Goal: Contribute content: Contribute content

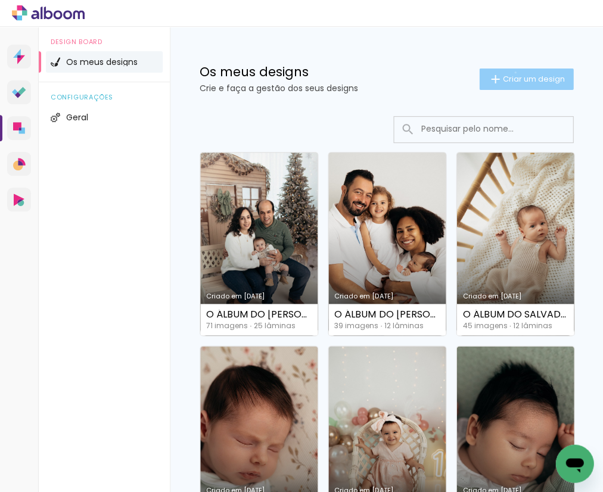
click at [512, 72] on paper-button "Criar um design" at bounding box center [526, 78] width 94 height 21
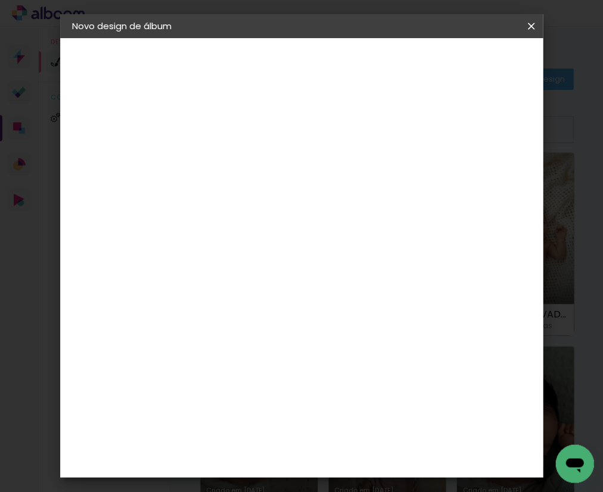
click at [267, 152] on input at bounding box center [267, 160] width 0 height 18
type input "O ÁLBUM DA [PERSON_NAME]"
type paper-input "O ÁLBUM DA [PERSON_NAME]"
click at [319, 48] on header "Informações Dê um título ao seu álbum. Avançar" at bounding box center [267, 73] width 104 height 71
click at [0, 0] on slot "Avançar" at bounding box center [0, 0] width 0 height 0
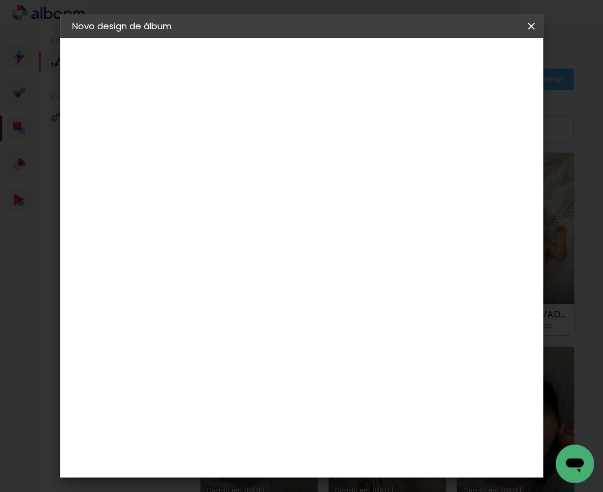
click at [316, 268] on div "DreambooksPro" at bounding box center [297, 269] width 77 height 10
click at [0, 0] on slot "Avançar" at bounding box center [0, 0] width 0 height 0
click at [313, 202] on input "text" at bounding box center [290, 207] width 46 height 18
click at [364, 205] on paper-item "Álbum" at bounding box center [382, 197] width 238 height 24
type input "Álbum"
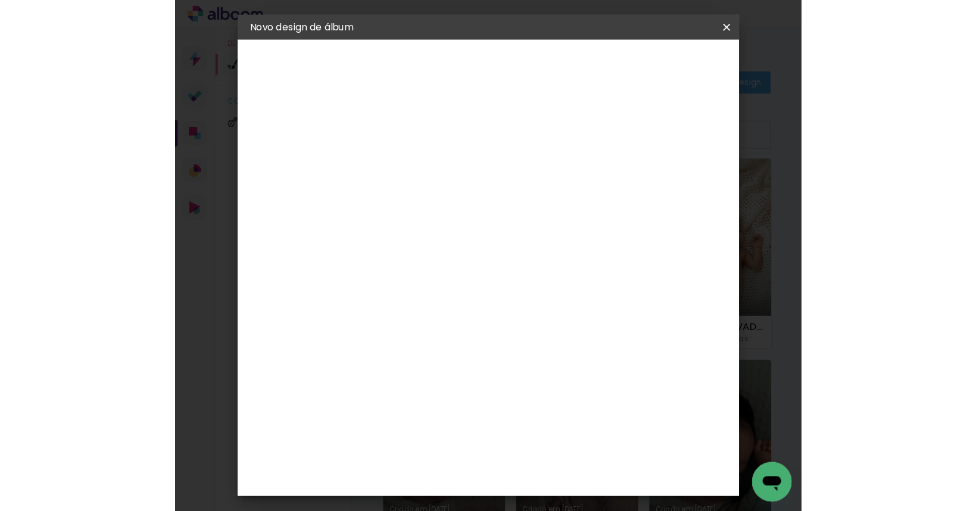
scroll to position [69, 0]
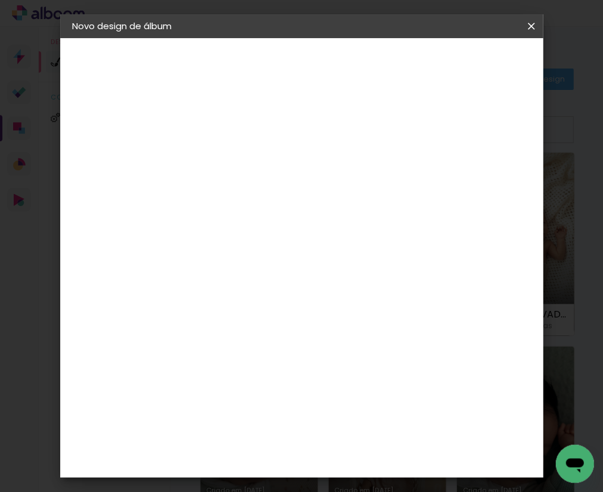
click at [332, 472] on span "20 × 20" at bounding box center [319, 484] width 55 height 24
click at [0, 0] on slot "Avançar" at bounding box center [0, 0] width 0 height 0
drag, startPoint x: 480, startPoint y: 65, endPoint x: 530, endPoint y: 108, distance: 66.3
click at [464, 65] on span "Iniciar design" at bounding box center [449, 67] width 27 height 17
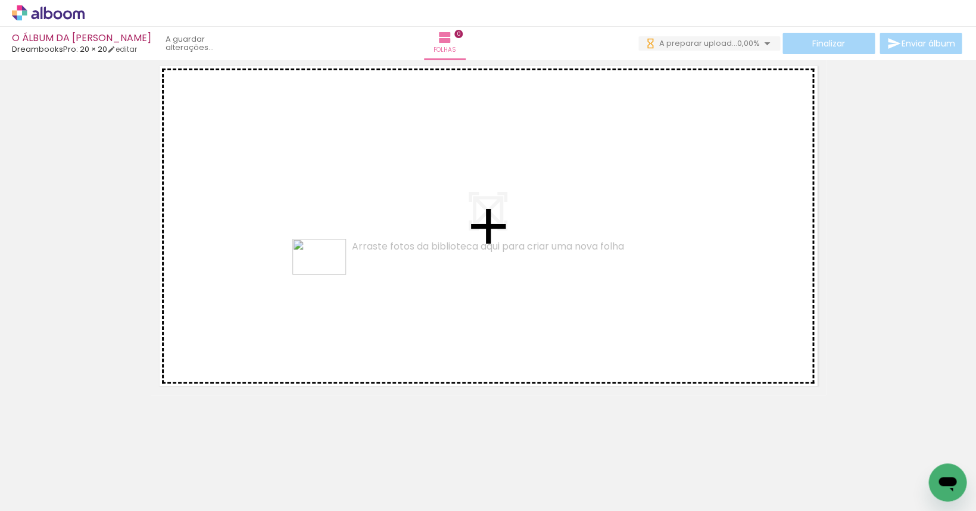
drag, startPoint x: 467, startPoint y: 476, endPoint x: 328, endPoint y: 274, distance: 245.0
click at [328, 274] on quentale-workspace at bounding box center [488, 255] width 976 height 511
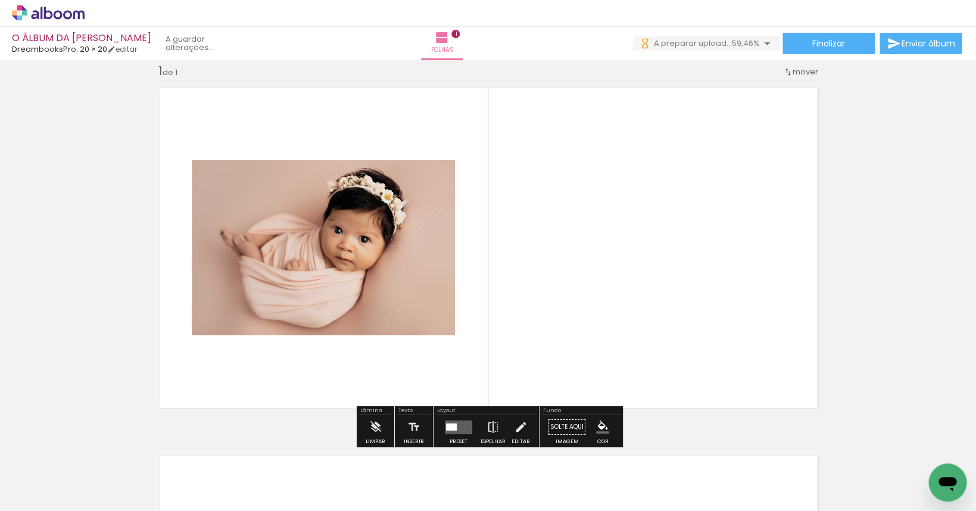
click at [454, 424] on quentale-layouter at bounding box center [458, 427] width 27 height 14
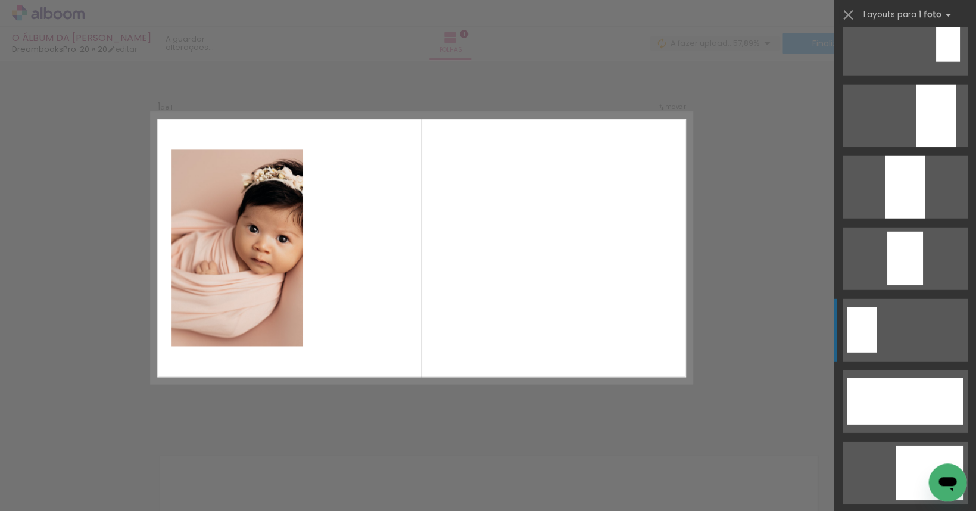
scroll to position [2889, 0]
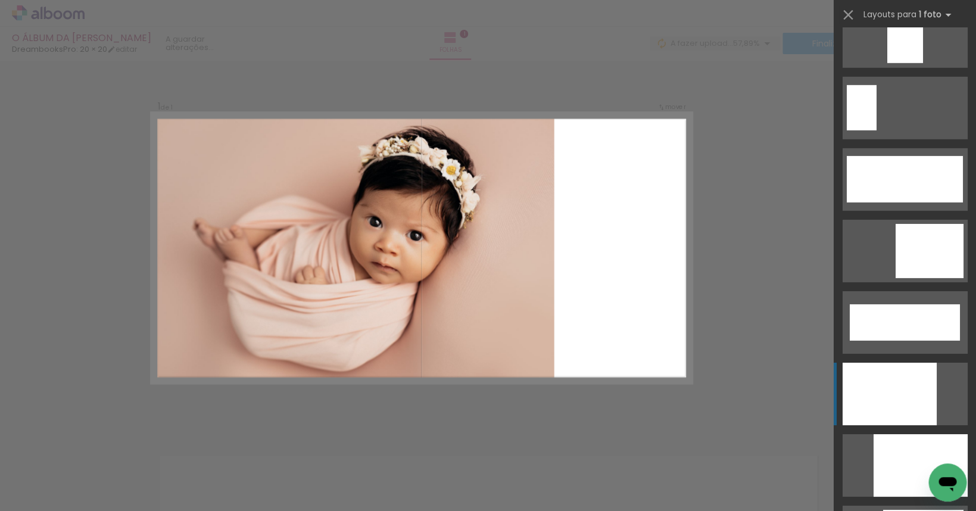
click at [602, 384] on div at bounding box center [889, 394] width 94 height 63
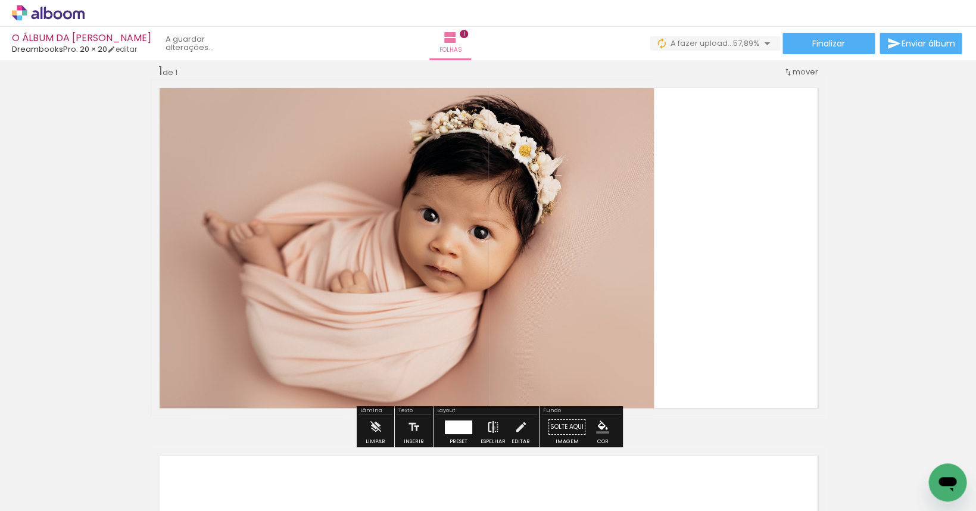
click at [491, 428] on iron-icon at bounding box center [493, 427] width 13 height 24
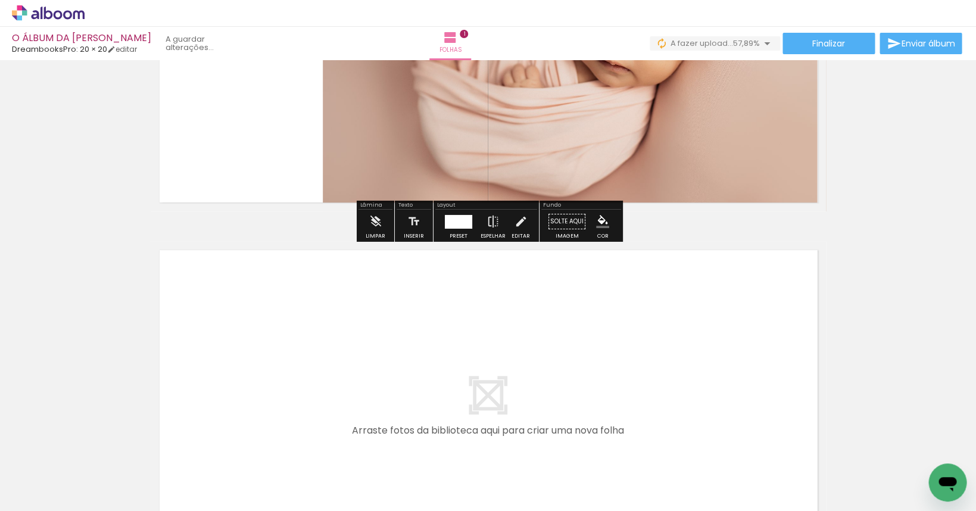
scroll to position [389, 0]
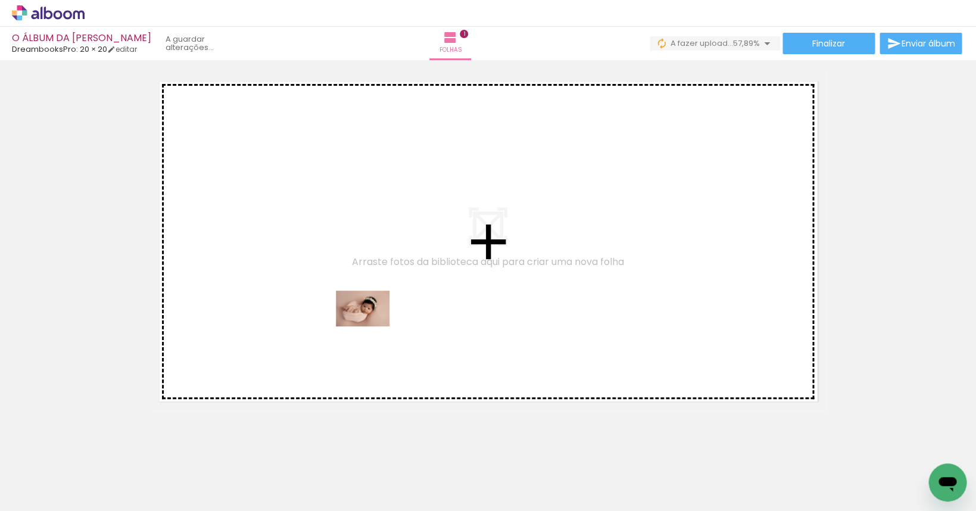
drag, startPoint x: 526, startPoint y: 474, endPoint x: 372, endPoint y: 326, distance: 213.5
click at [372, 326] on quentale-workspace at bounding box center [488, 255] width 976 height 511
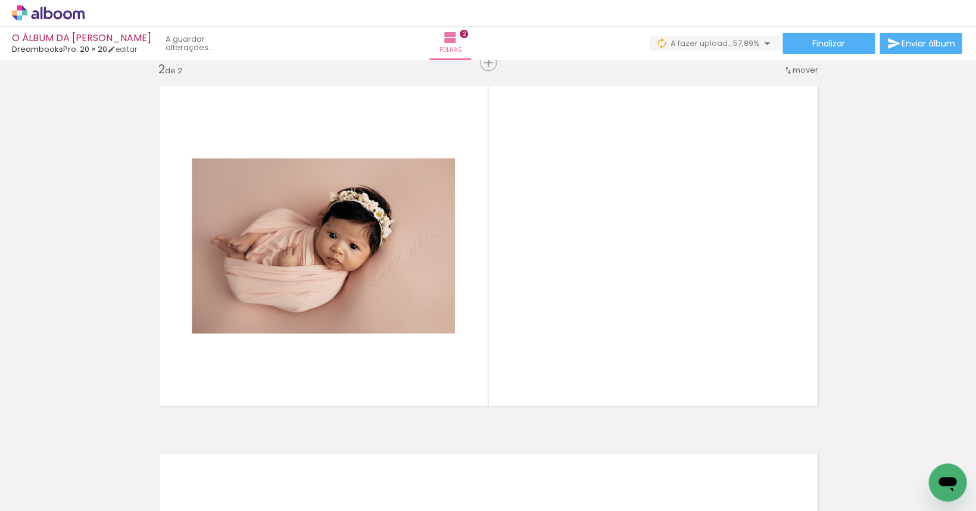
scroll to position [383, 0]
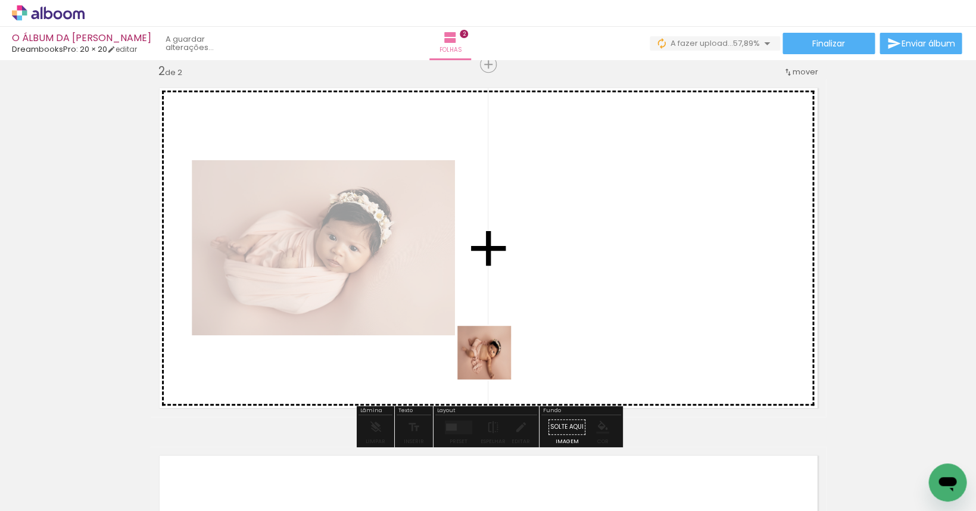
drag, startPoint x: 405, startPoint y: 466, endPoint x: 521, endPoint y: 330, distance: 178.7
click at [521, 330] on quentale-workspace at bounding box center [488, 255] width 976 height 511
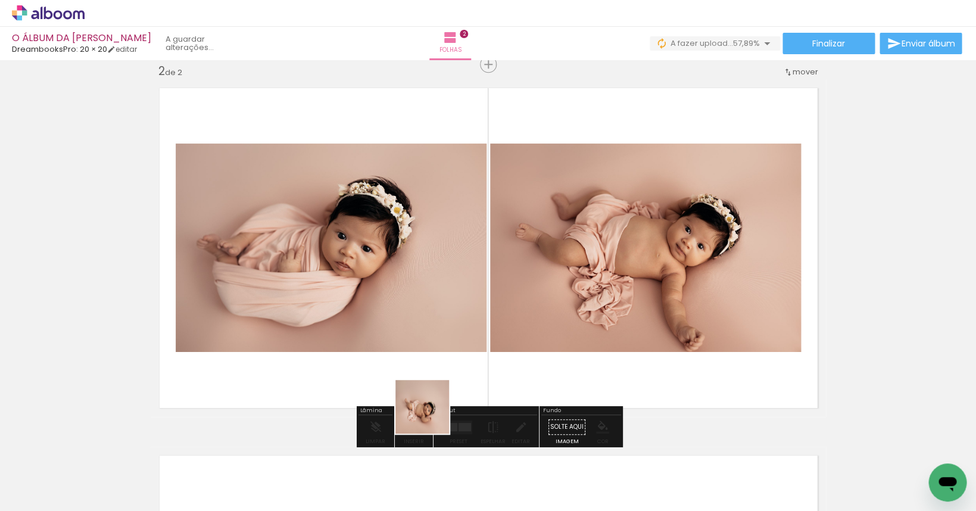
drag, startPoint x: 314, startPoint y: 479, endPoint x: 539, endPoint y: 379, distance: 246.3
click at [539, 379] on quentale-workspace at bounding box center [488, 255] width 976 height 511
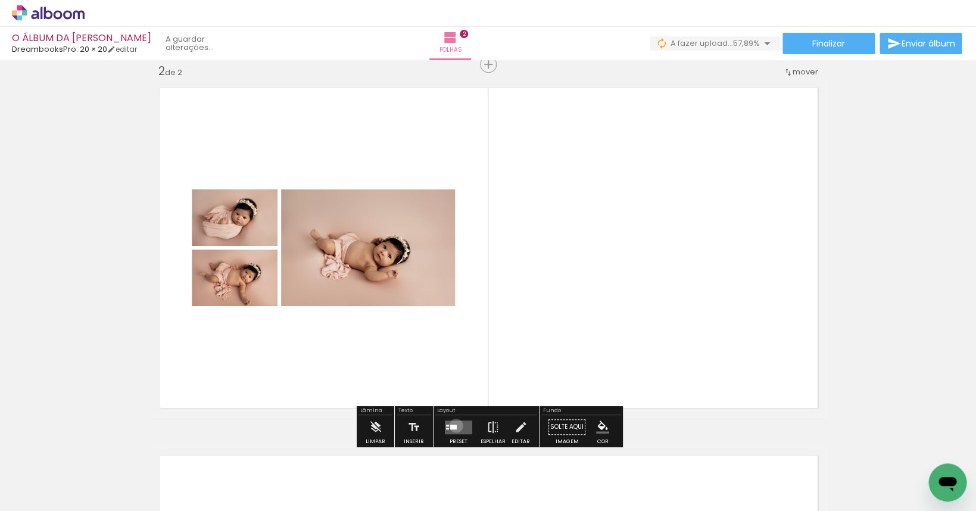
click at [453, 426] on div at bounding box center [453, 426] width 7 height 5
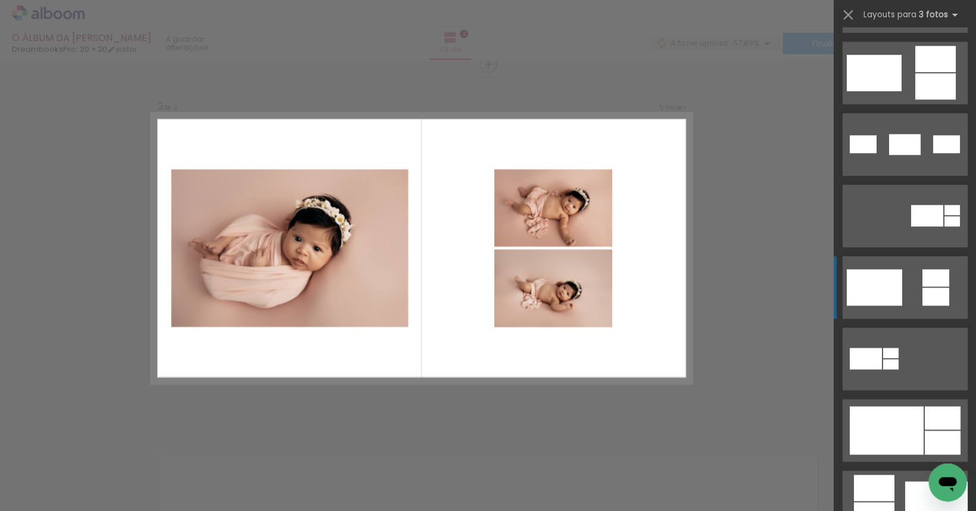
scroll to position [510, 0]
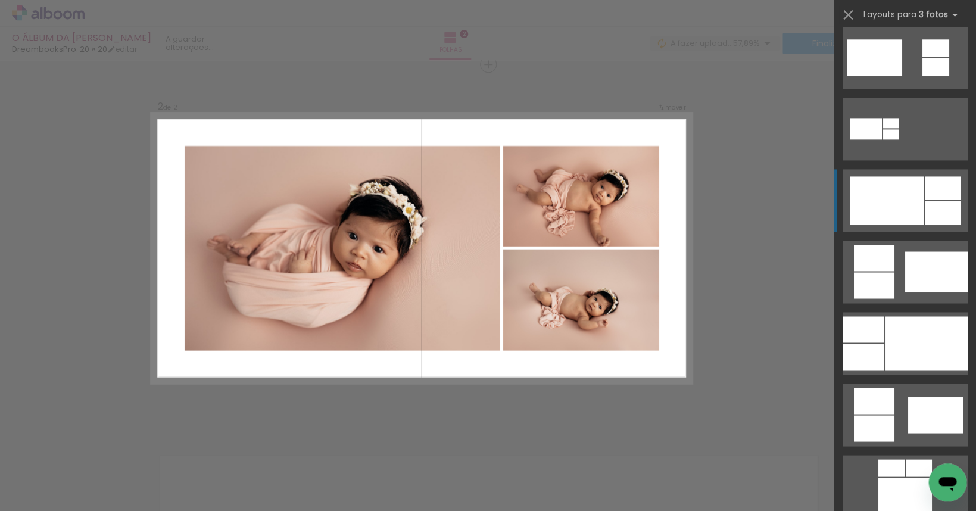
click at [602, 197] on div at bounding box center [886, 200] width 74 height 48
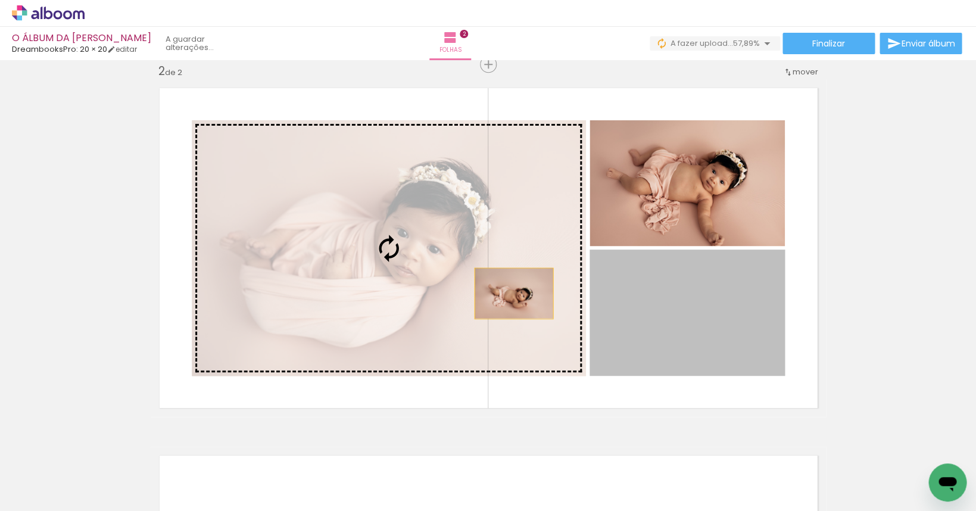
drag, startPoint x: 728, startPoint y: 338, endPoint x: 513, endPoint y: 294, distance: 219.6
click at [0, 0] on slot at bounding box center [0, 0] width 0 height 0
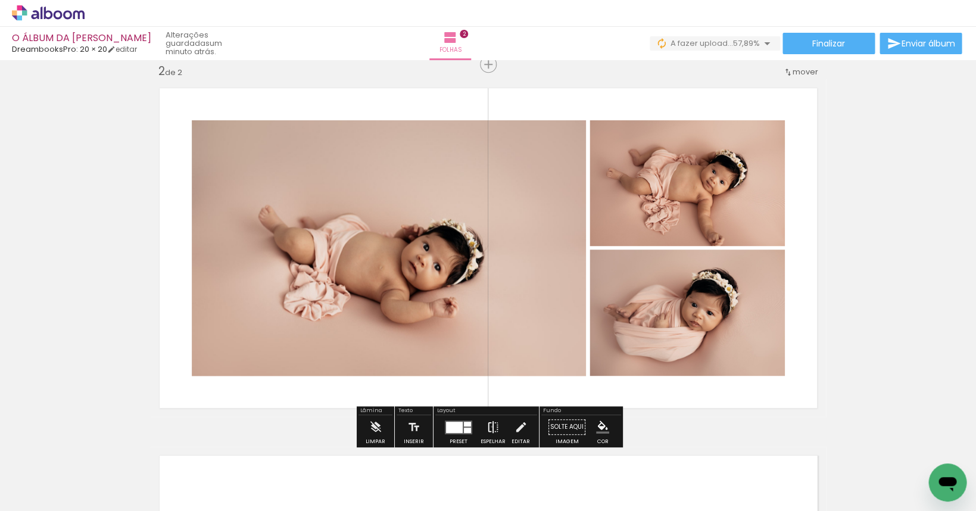
click at [489, 427] on iron-icon at bounding box center [493, 427] width 13 height 24
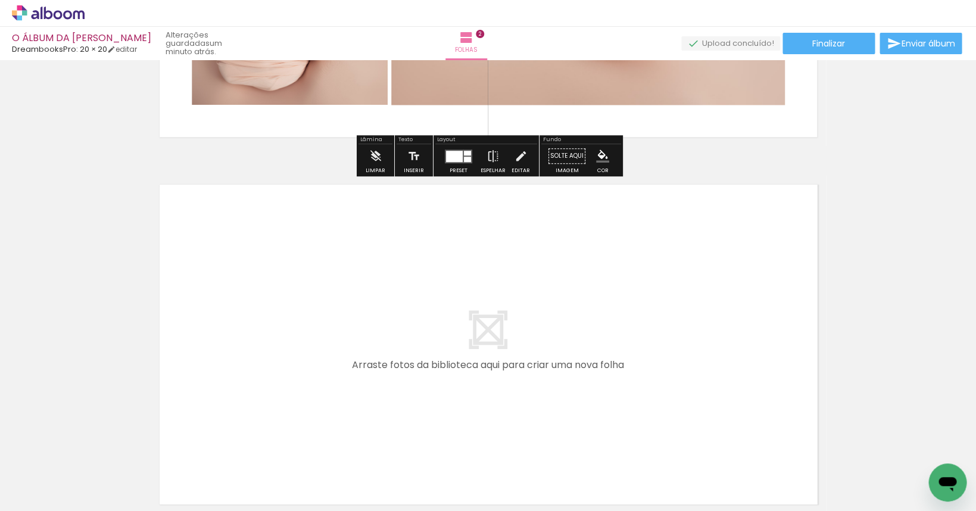
scroll to position [771, 0]
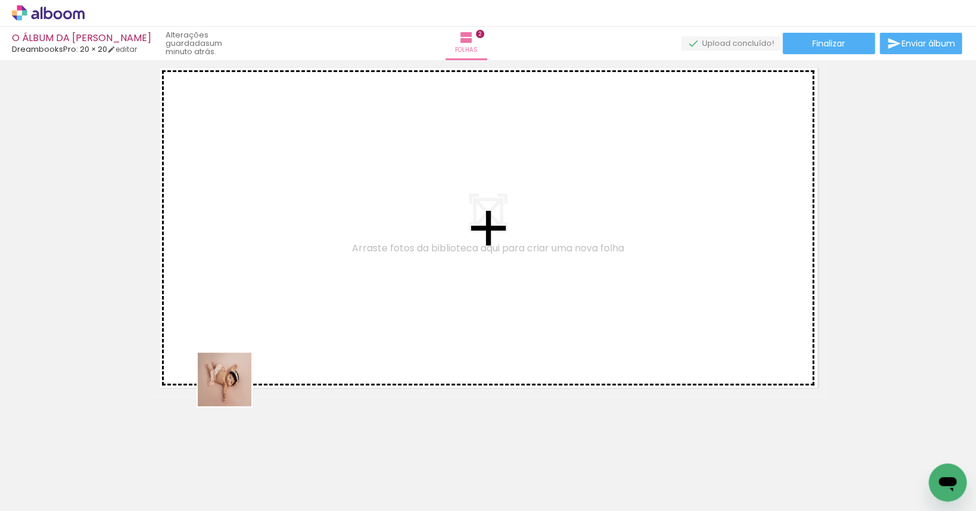
drag, startPoint x: 151, startPoint y: 454, endPoint x: 299, endPoint y: 296, distance: 216.6
click at [299, 296] on quentale-workspace at bounding box center [488, 255] width 976 height 511
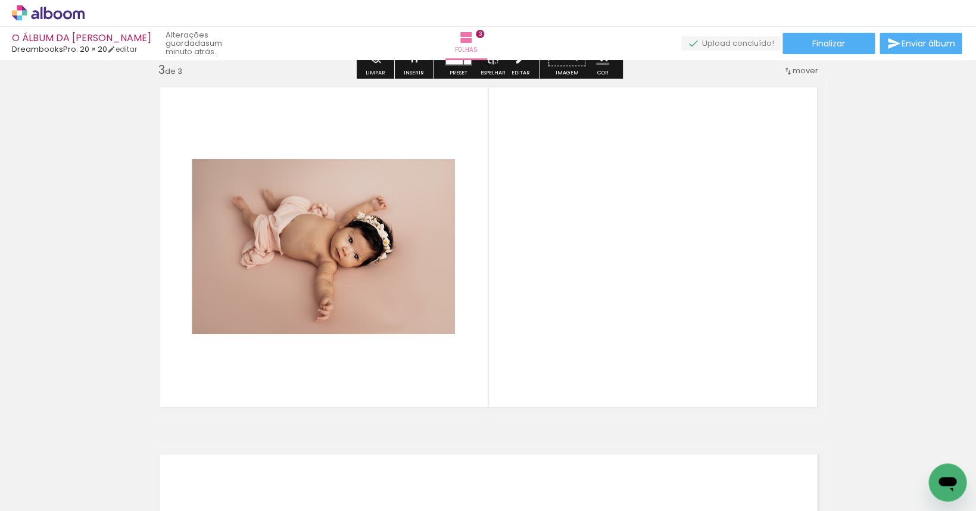
scroll to position [750, 0]
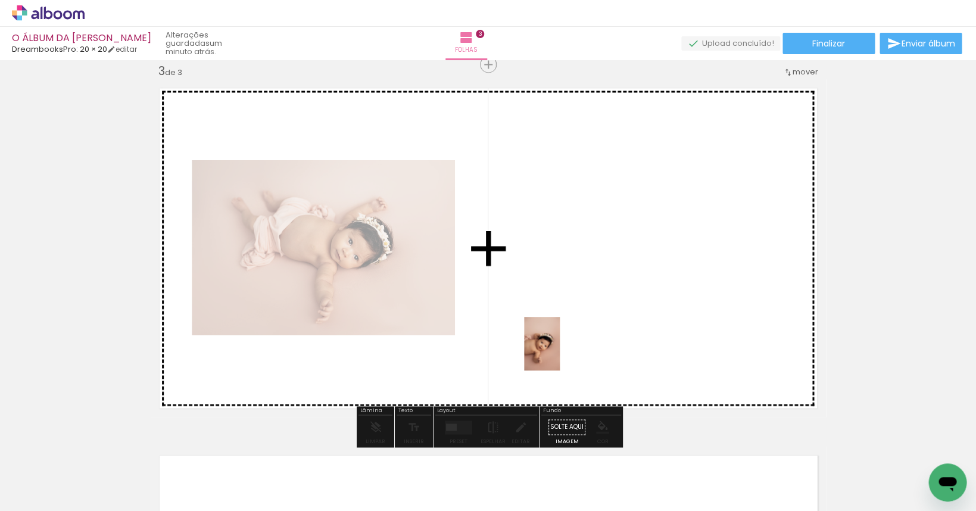
drag, startPoint x: 226, startPoint y: 461, endPoint x: 562, endPoint y: 343, distance: 355.4
click at [562, 343] on quentale-workspace at bounding box center [488, 255] width 976 height 511
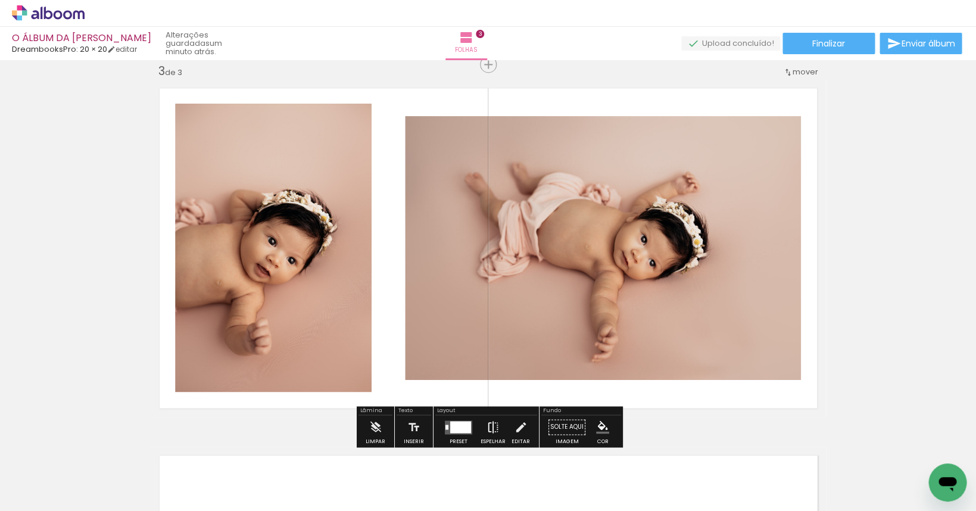
click at [494, 431] on iron-icon at bounding box center [493, 427] width 13 height 24
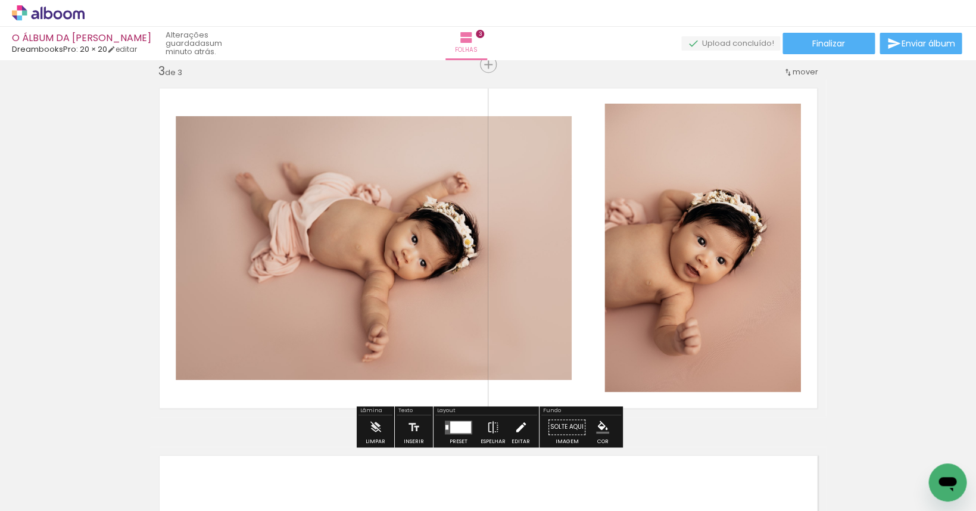
click at [515, 420] on iron-icon at bounding box center [520, 427] width 13 height 24
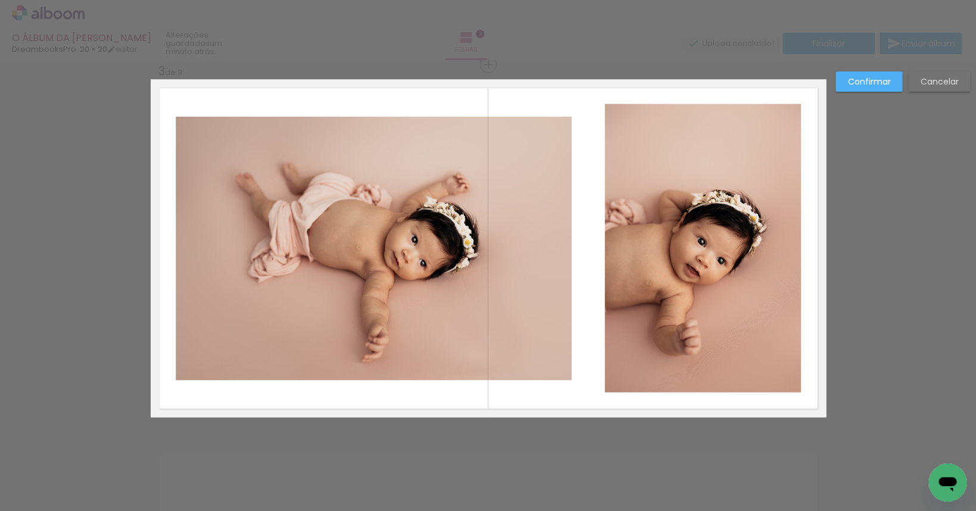
scroll to position [750, 0]
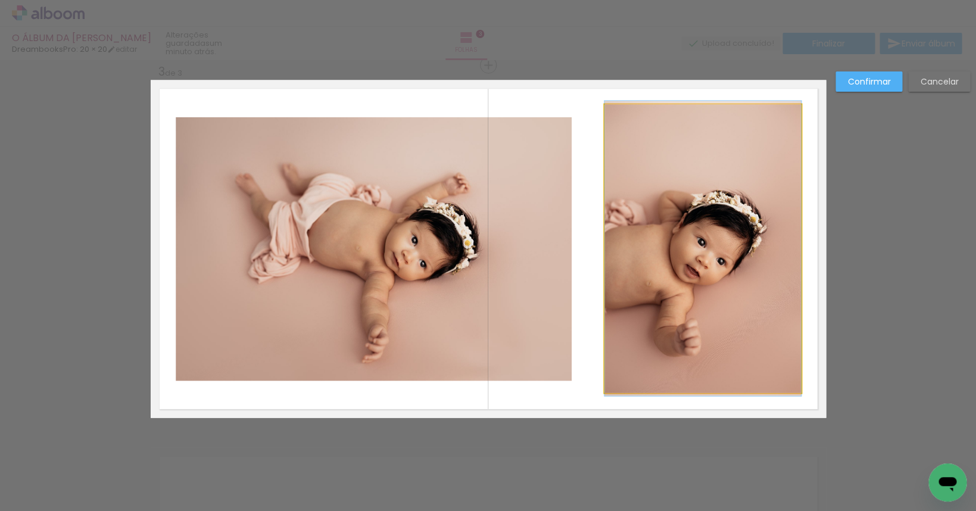
click at [602, 261] on quentale-photo at bounding box center [702, 248] width 197 height 288
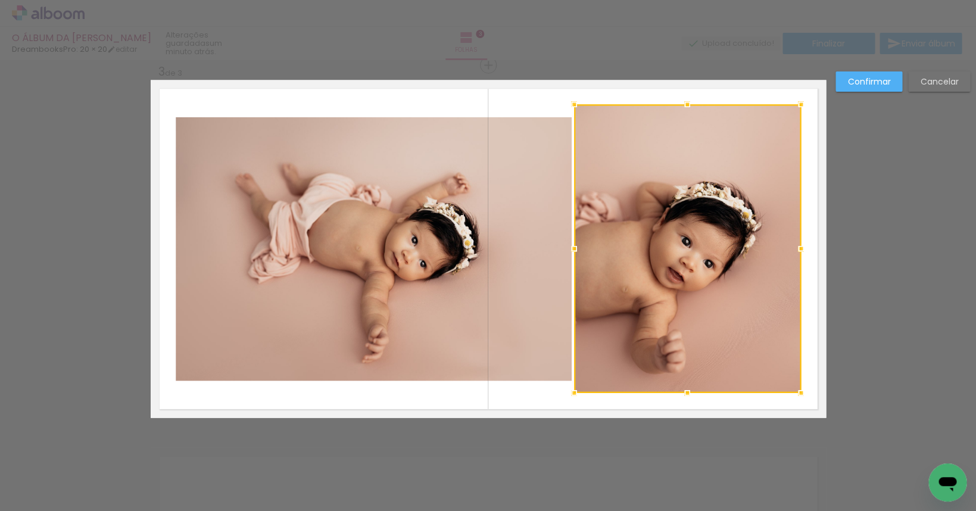
drag, startPoint x: 601, startPoint y: 248, endPoint x: 571, endPoint y: 254, distance: 30.9
click at [571, 254] on div at bounding box center [574, 248] width 24 height 24
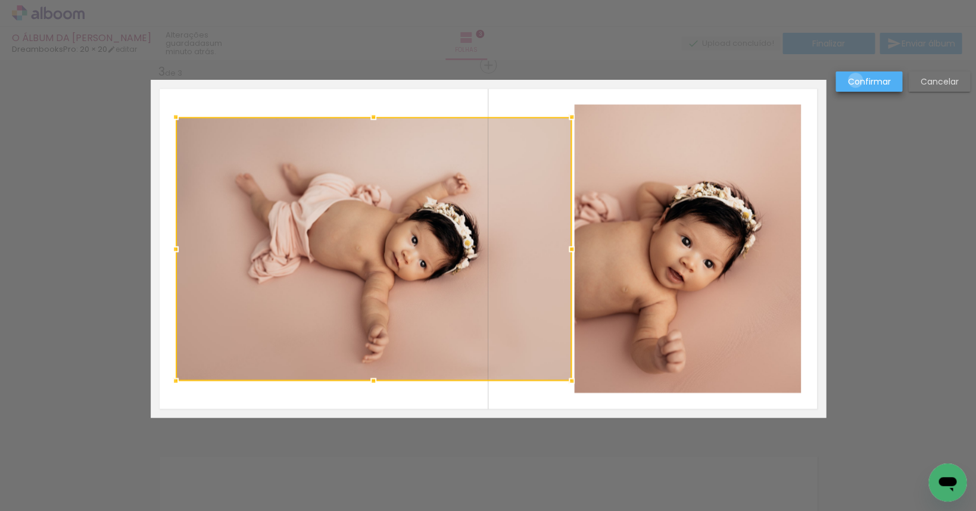
click at [0, 0] on slot "Confirmar" at bounding box center [0, 0] width 0 height 0
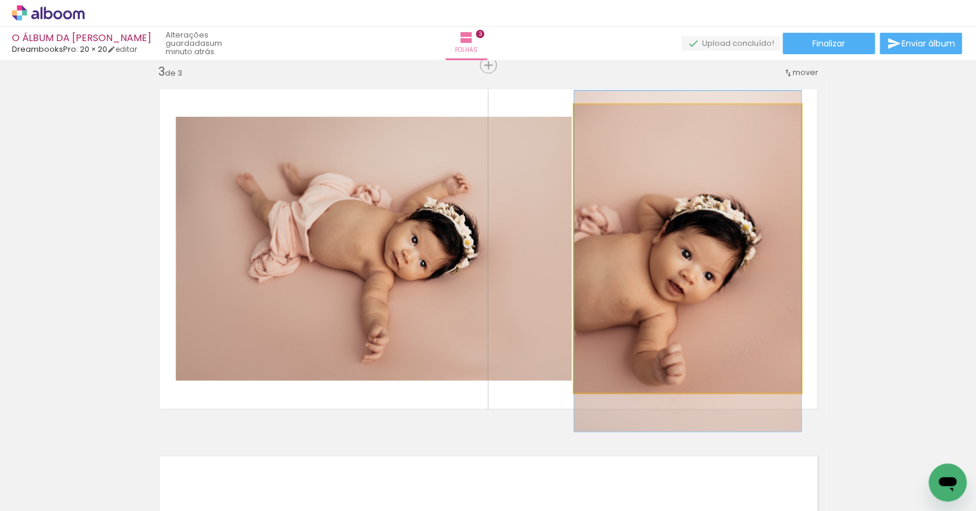
drag, startPoint x: 720, startPoint y: 230, endPoint x: 721, endPoint y: 242, distance: 11.9
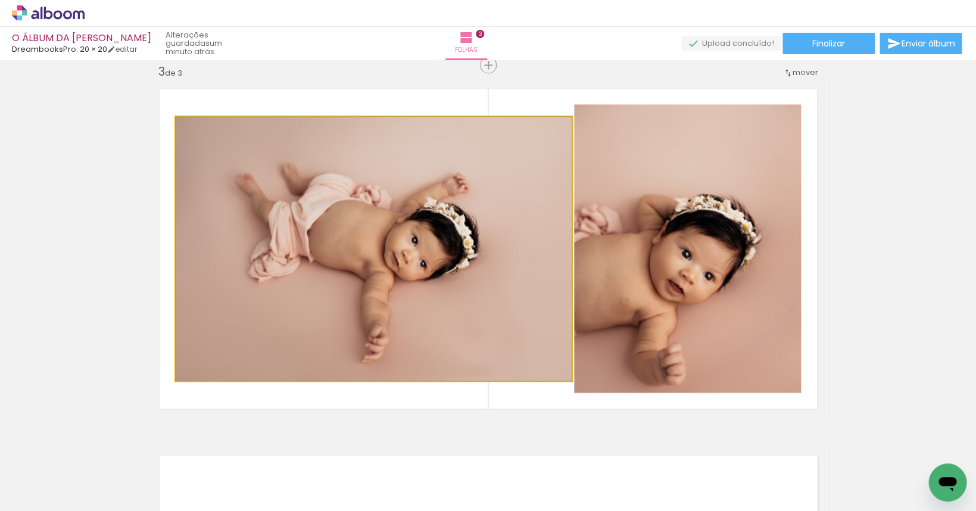
drag, startPoint x: 465, startPoint y: 245, endPoint x: 436, endPoint y: 250, distance: 29.0
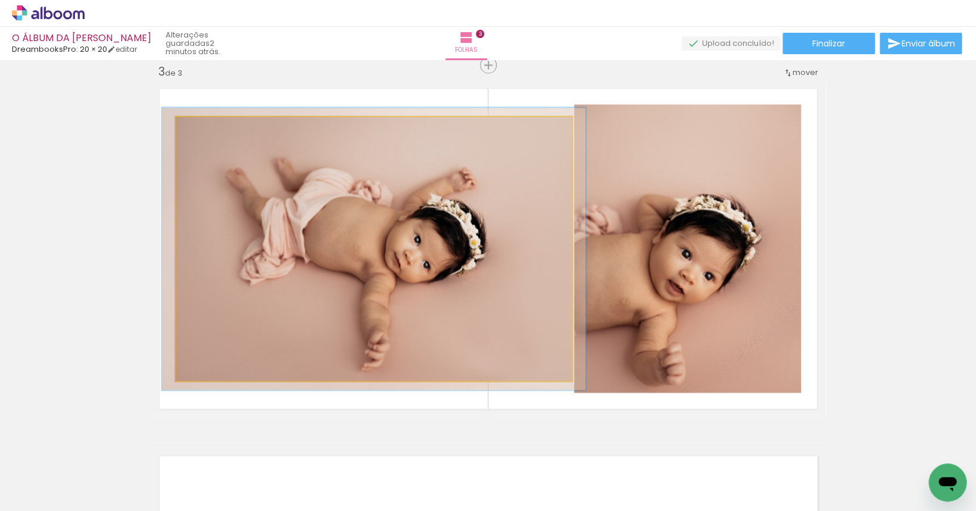
type paper-slider "107"
click at [205, 129] on div at bounding box center [206, 129] width 11 height 11
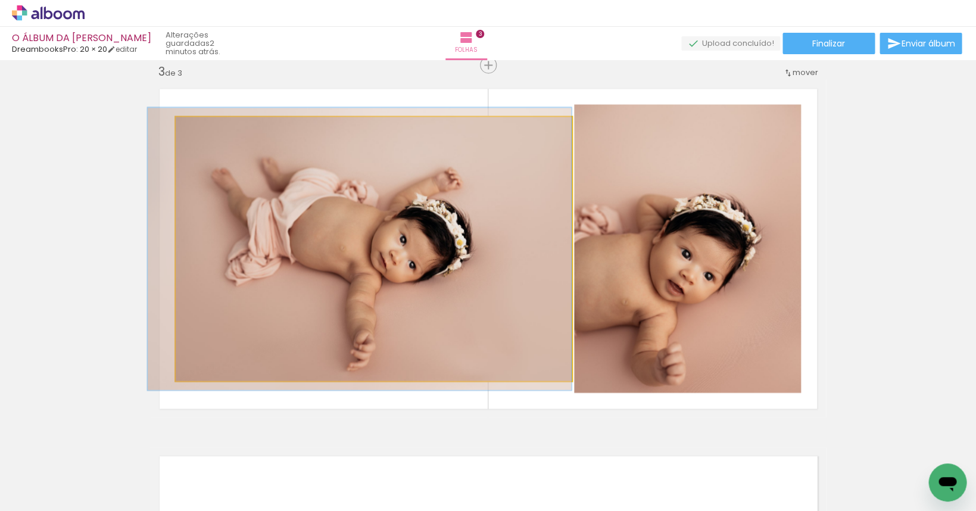
drag, startPoint x: 286, startPoint y: 229, endPoint x: 247, endPoint y: 228, distance: 39.3
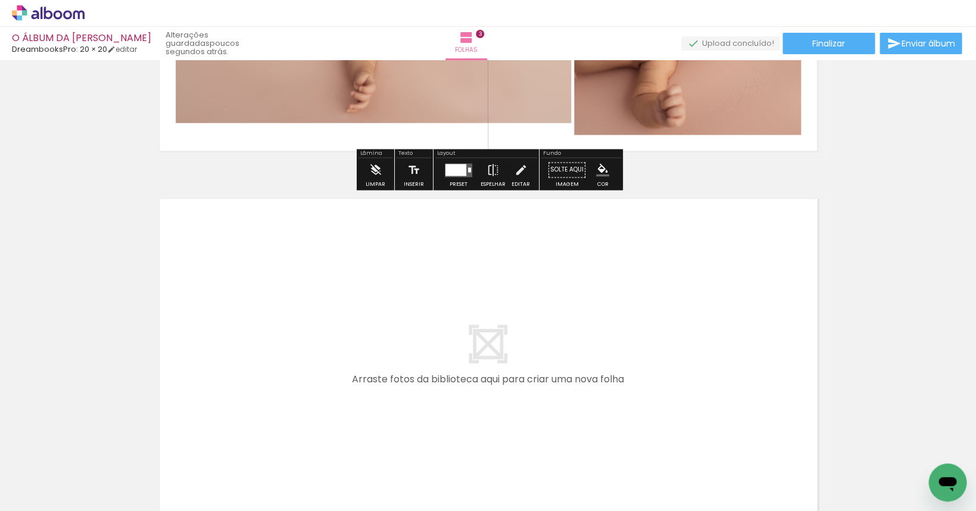
scroll to position [1140, 0]
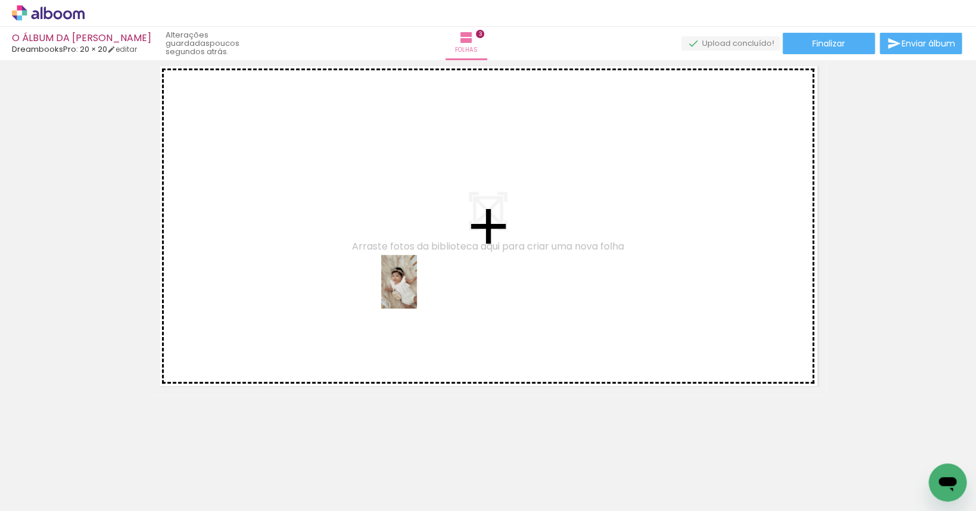
drag, startPoint x: 593, startPoint y: 471, endPoint x: 414, endPoint y: 288, distance: 255.6
click at [414, 288] on quentale-workspace at bounding box center [488, 255] width 976 height 511
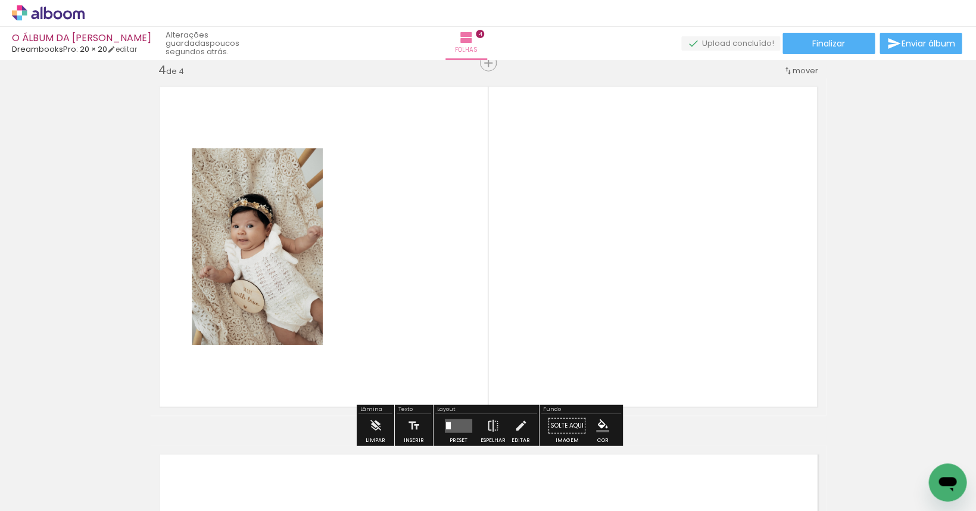
scroll to position [1118, 0]
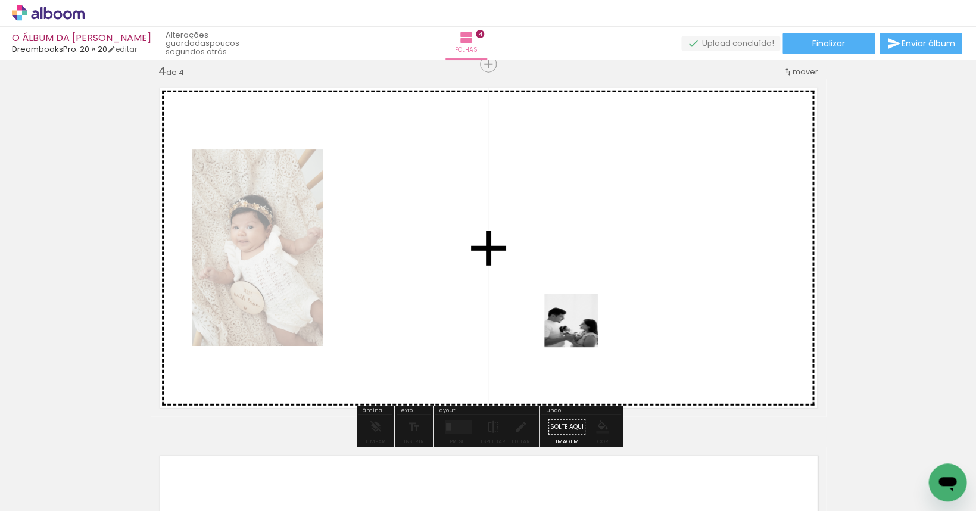
drag, startPoint x: 660, startPoint y: 482, endPoint x: 578, endPoint y: 324, distance: 178.2
click at [578, 324] on quentale-workspace at bounding box center [488, 255] width 976 height 511
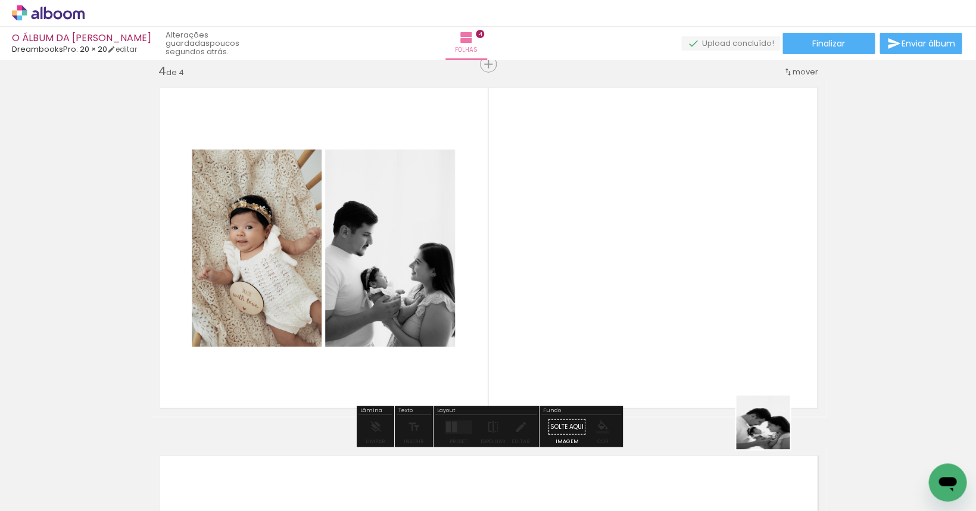
drag, startPoint x: 777, startPoint y: 441, endPoint x: 631, endPoint y: 292, distance: 208.0
click at [602, 292] on quentale-workspace at bounding box center [488, 255] width 976 height 511
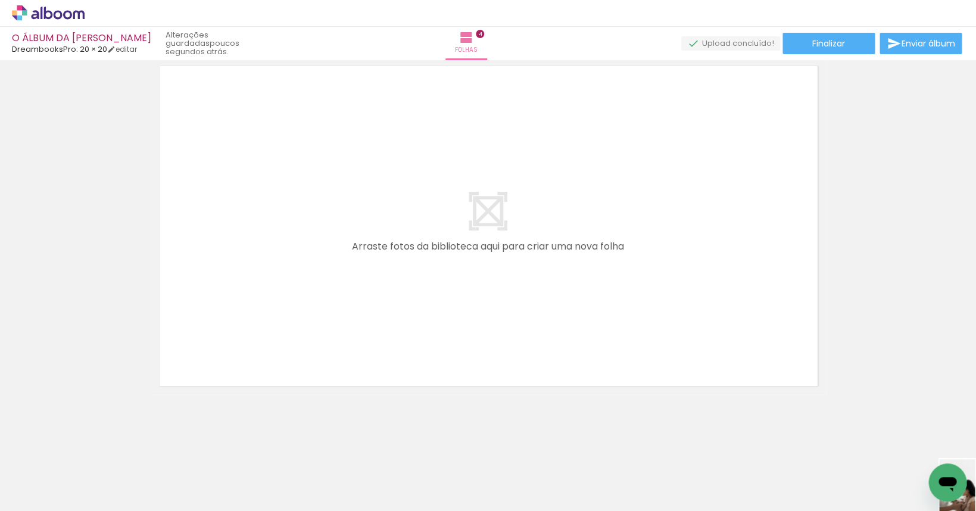
scroll to position [0, 370]
drag, startPoint x: 853, startPoint y: 481, endPoint x: 484, endPoint y: 478, distance: 368.6
click at [484, 478] on div at bounding box center [482, 470] width 39 height 59
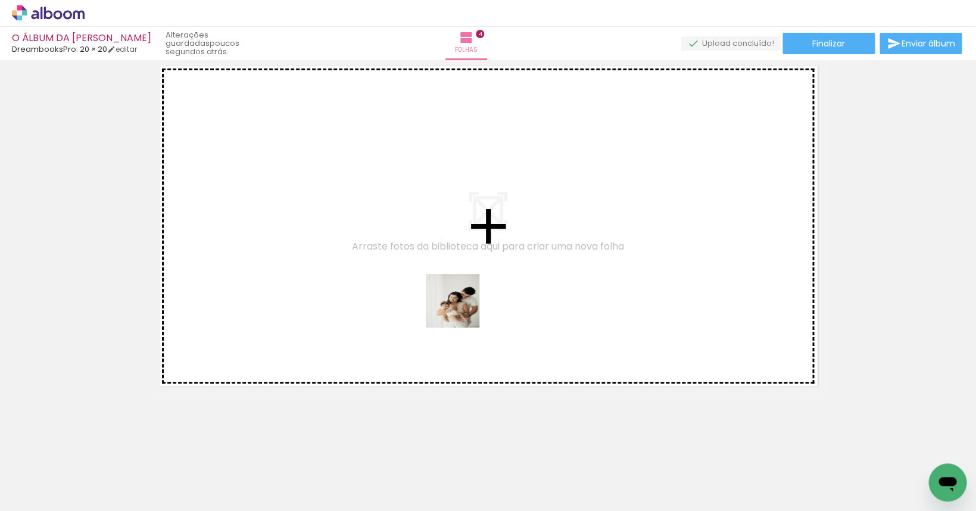
drag, startPoint x: 623, startPoint y: 479, endPoint x: 456, endPoint y: 296, distance: 247.8
click at [456, 296] on quentale-workspace at bounding box center [488, 255] width 976 height 511
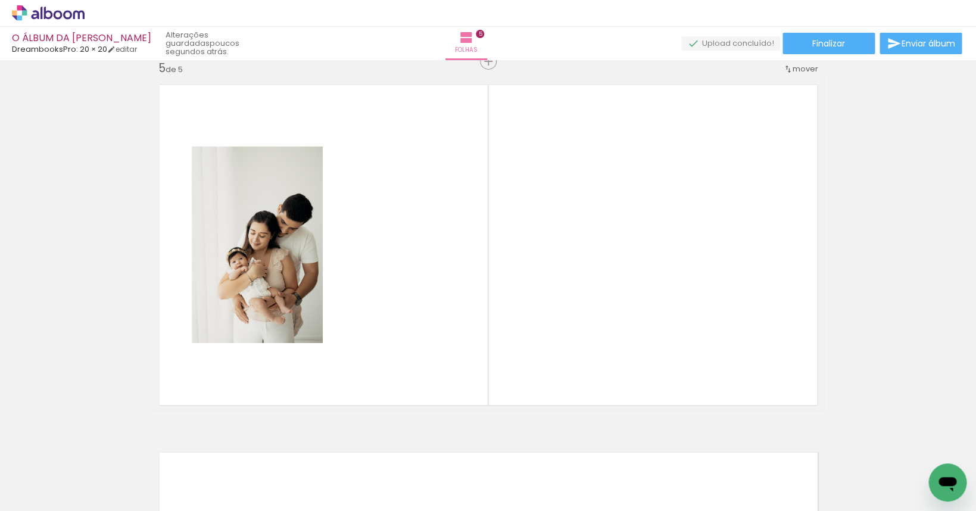
scroll to position [1485, 0]
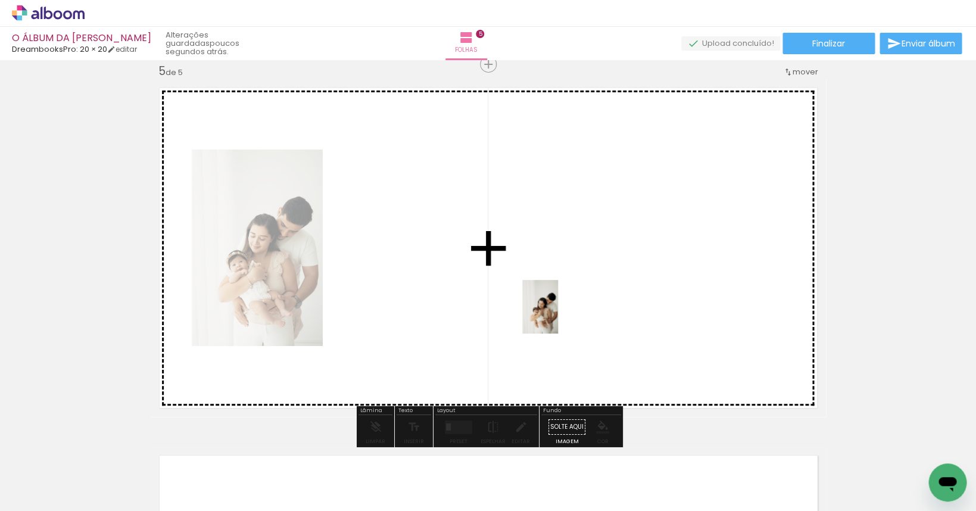
drag, startPoint x: 774, startPoint y: 478, endPoint x: 558, endPoint y: 316, distance: 269.6
click at [558, 316] on quentale-workspace at bounding box center [488, 255] width 976 height 511
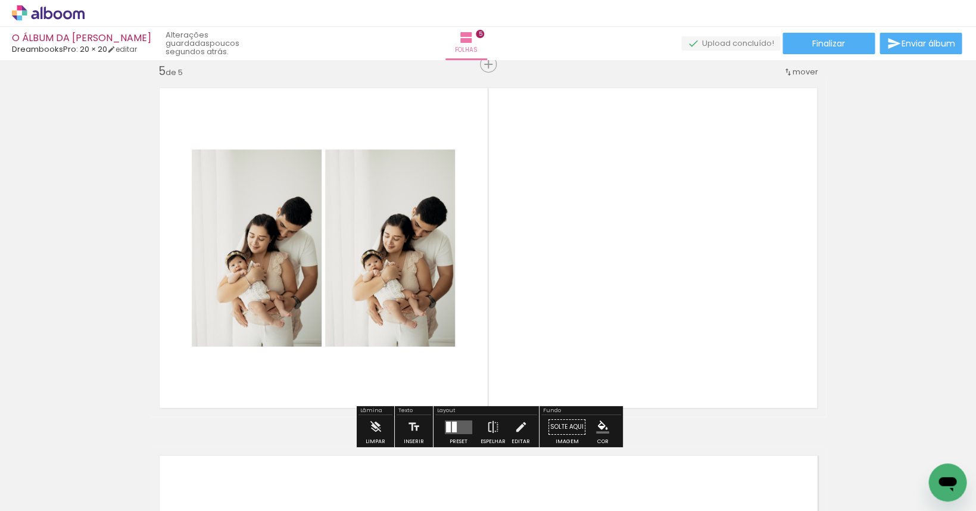
click at [454, 422] on quentale-layouter at bounding box center [458, 427] width 27 height 14
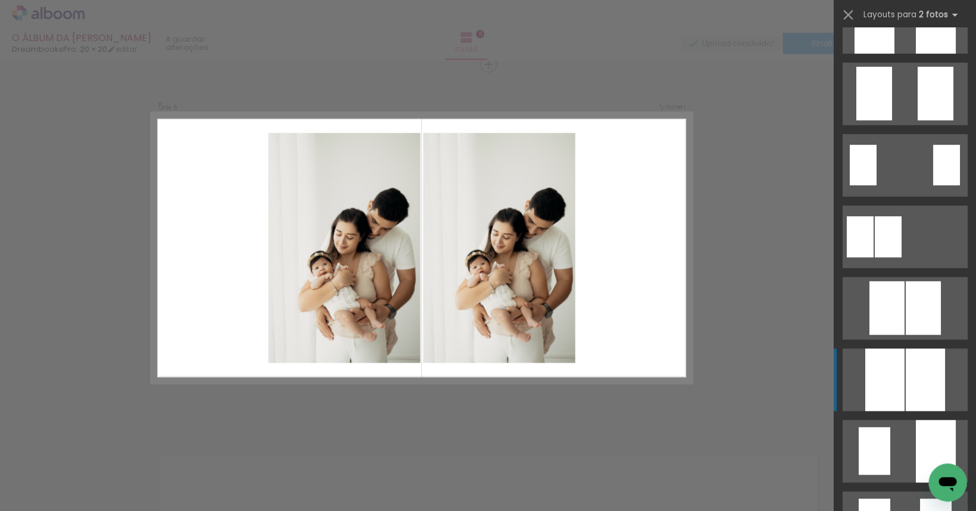
scroll to position [162, 0]
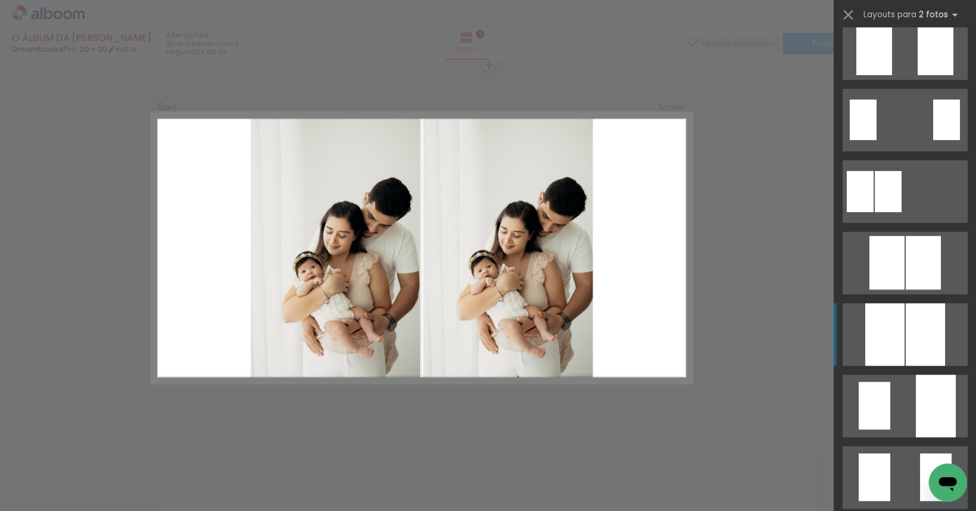
click at [602, 339] on div at bounding box center [924, 334] width 39 height 63
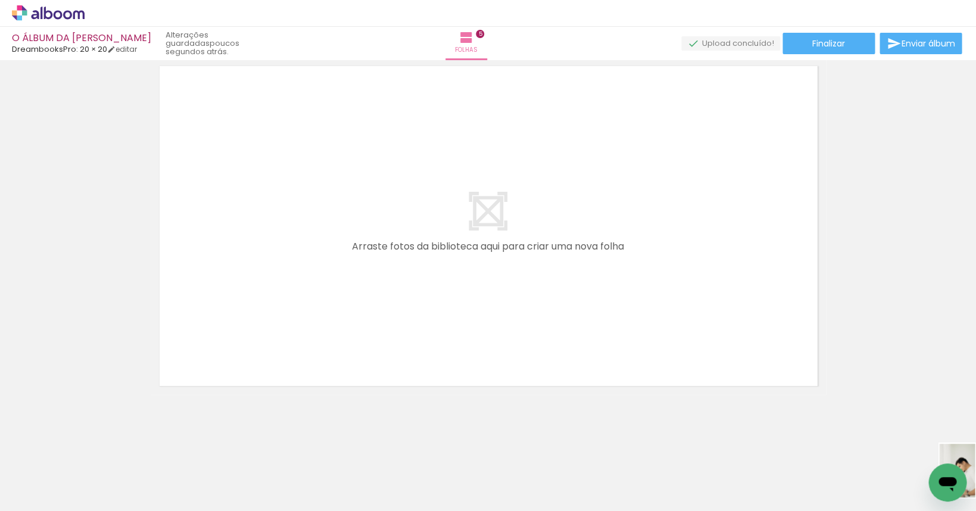
scroll to position [0, 524]
drag, startPoint x: 879, startPoint y: 475, endPoint x: 750, endPoint y: 484, distance: 129.5
click at [602, 484] on div at bounding box center [728, 470] width 39 height 59
drag, startPoint x: 871, startPoint y: 474, endPoint x: 725, endPoint y: 485, distance: 146.9
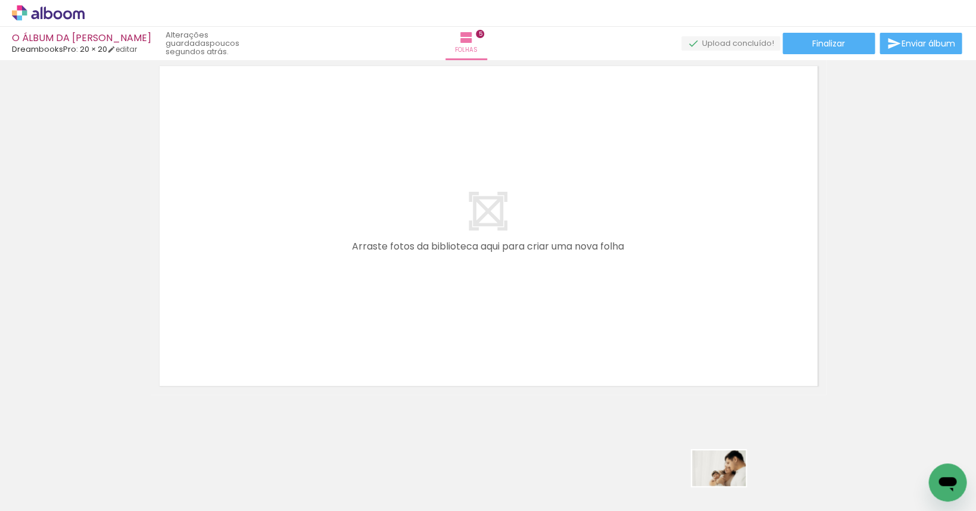
click at [602, 485] on div at bounding box center [713, 470] width 59 height 39
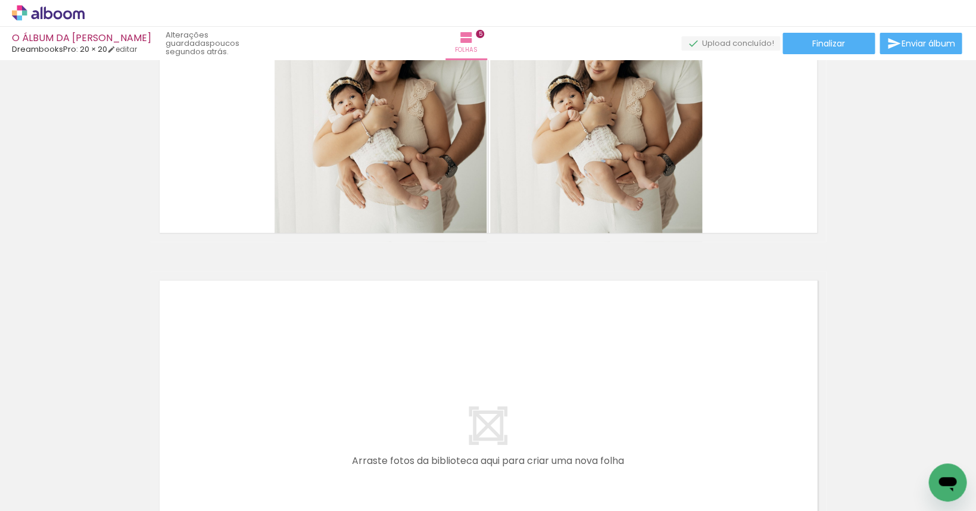
scroll to position [1527, 0]
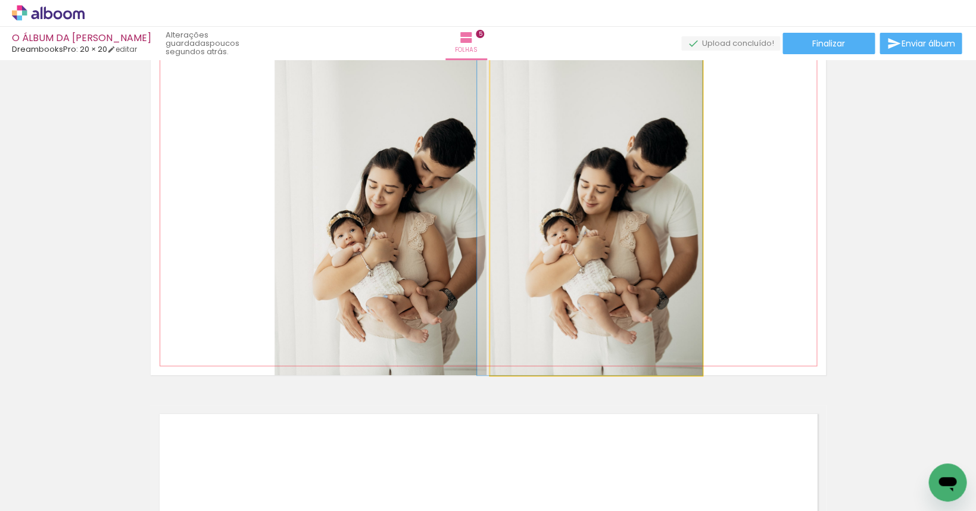
drag, startPoint x: 643, startPoint y: 280, endPoint x: 629, endPoint y: 280, distance: 13.1
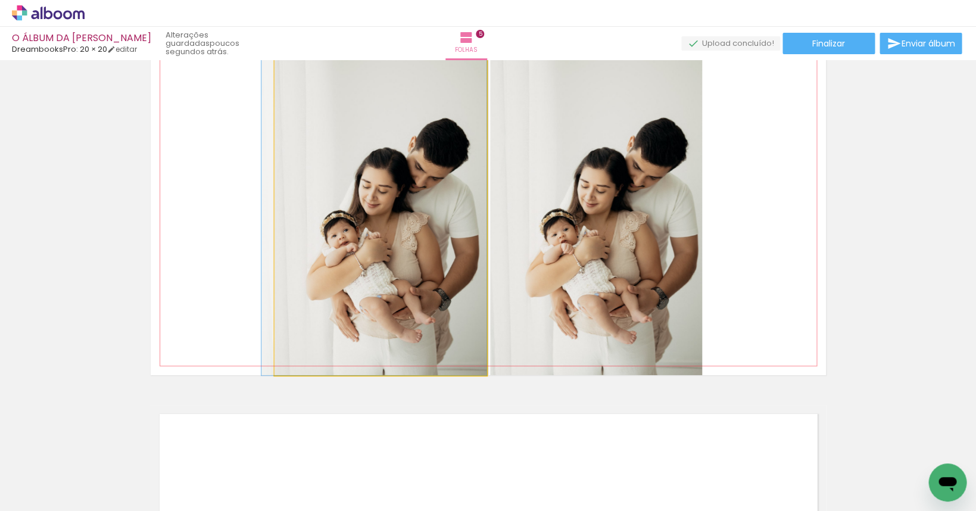
drag, startPoint x: 443, startPoint y: 276, endPoint x: 418, endPoint y: 276, distance: 25.0
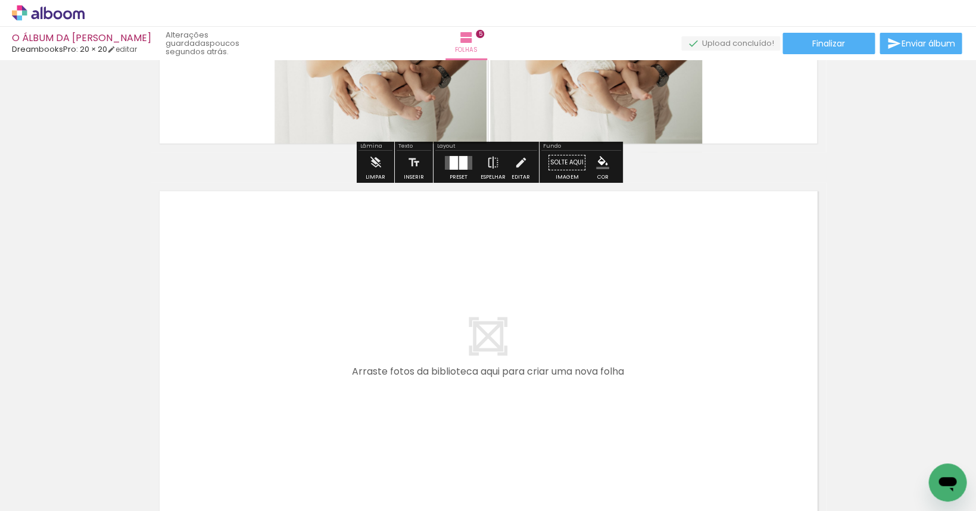
scroll to position [1875, 0]
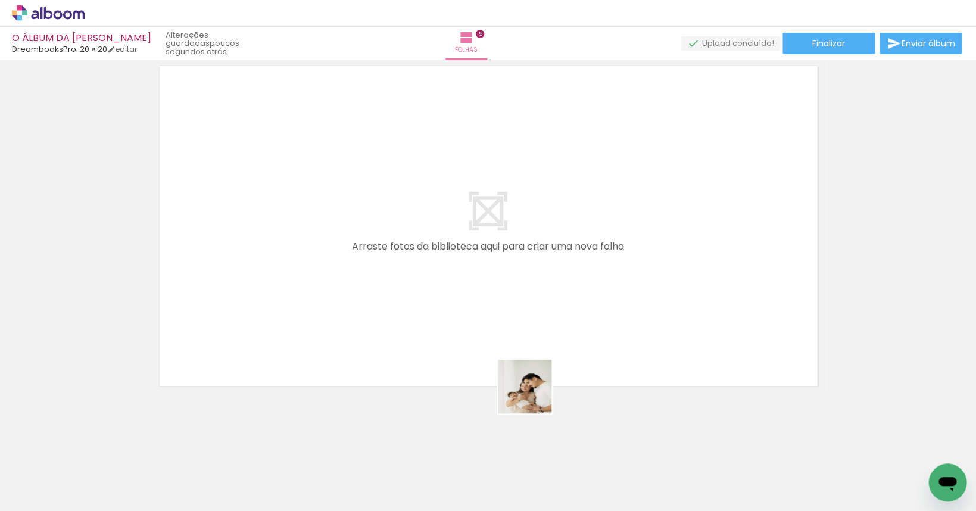
drag, startPoint x: 586, startPoint y: 475, endPoint x: 467, endPoint y: 328, distance: 189.3
click at [467, 328] on quentale-workspace at bounding box center [488, 255] width 976 height 511
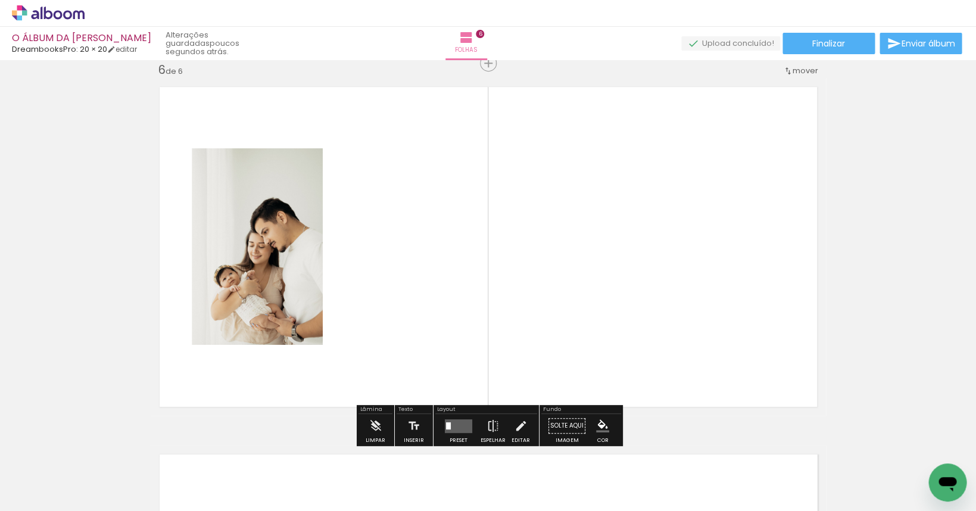
scroll to position [1852, 0]
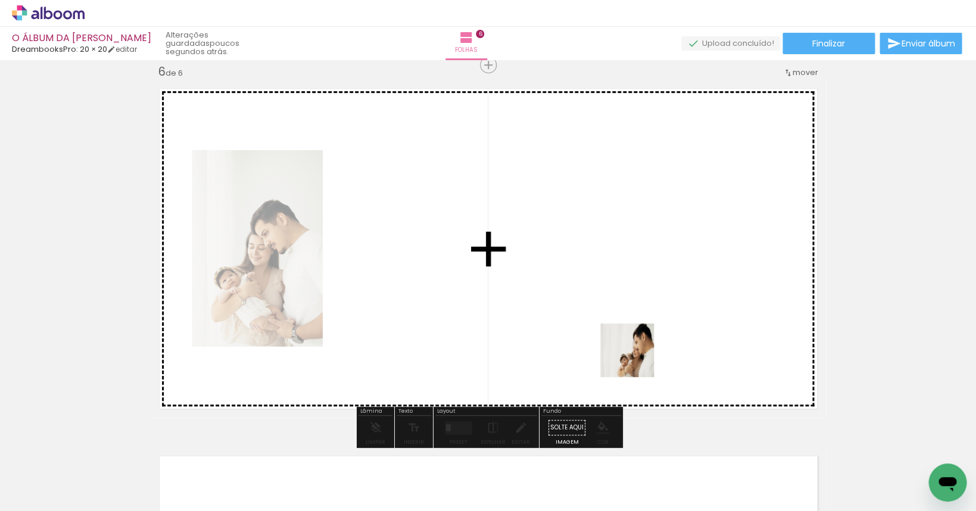
drag, startPoint x: 724, startPoint y: 481, endPoint x: 632, endPoint y: 354, distance: 156.5
click at [602, 354] on quentale-workspace at bounding box center [488, 255] width 976 height 511
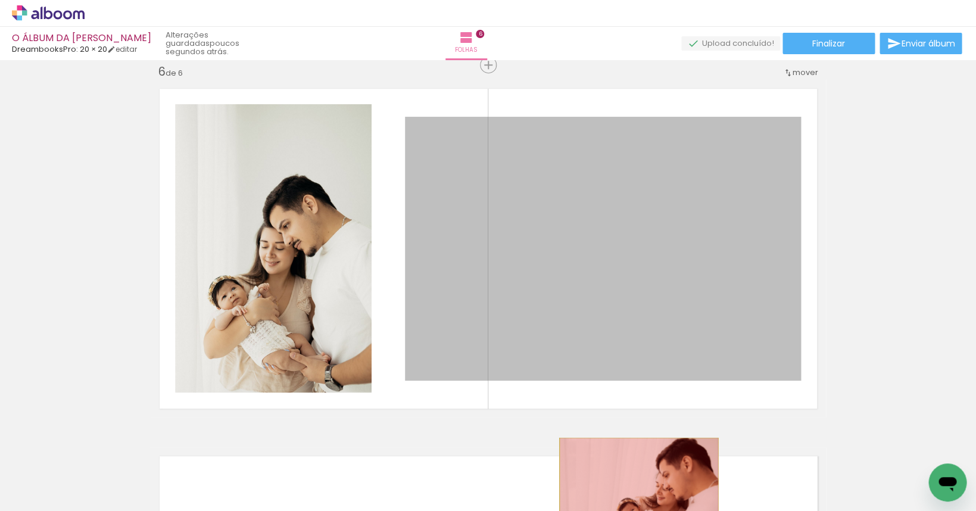
drag, startPoint x: 623, startPoint y: 329, endPoint x: 641, endPoint y: 476, distance: 148.8
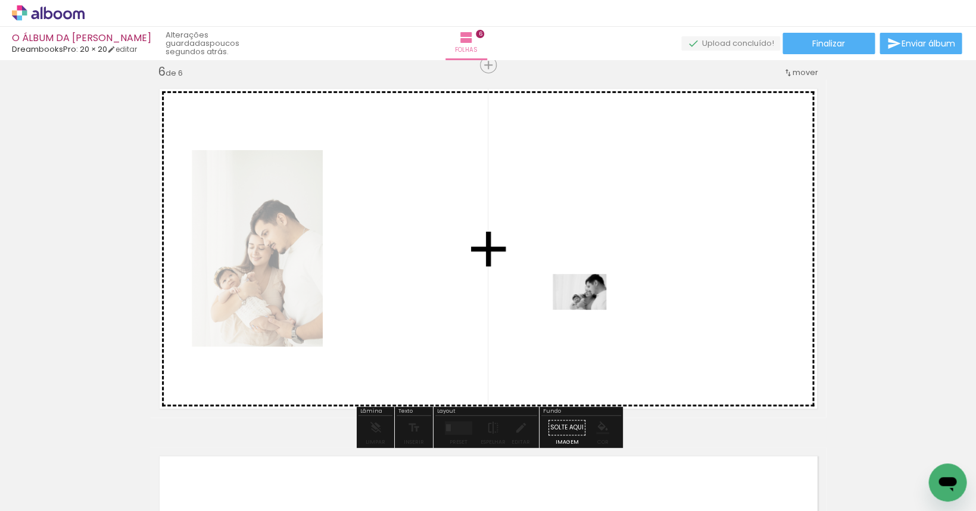
drag, startPoint x: 646, startPoint y: 475, endPoint x: 588, endPoint y: 309, distance: 175.1
click at [588, 309] on quentale-workspace at bounding box center [488, 255] width 976 height 511
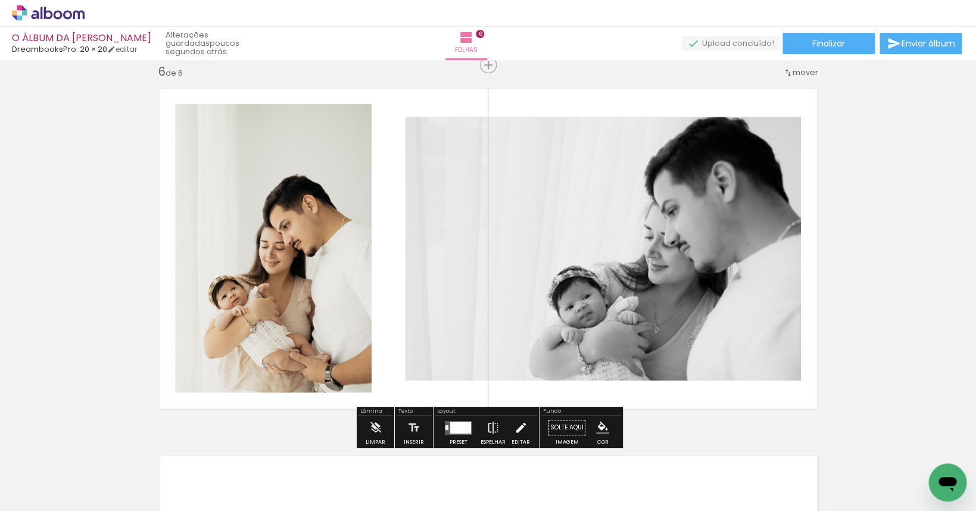
click at [521, 426] on iron-icon at bounding box center [520, 428] width 13 height 24
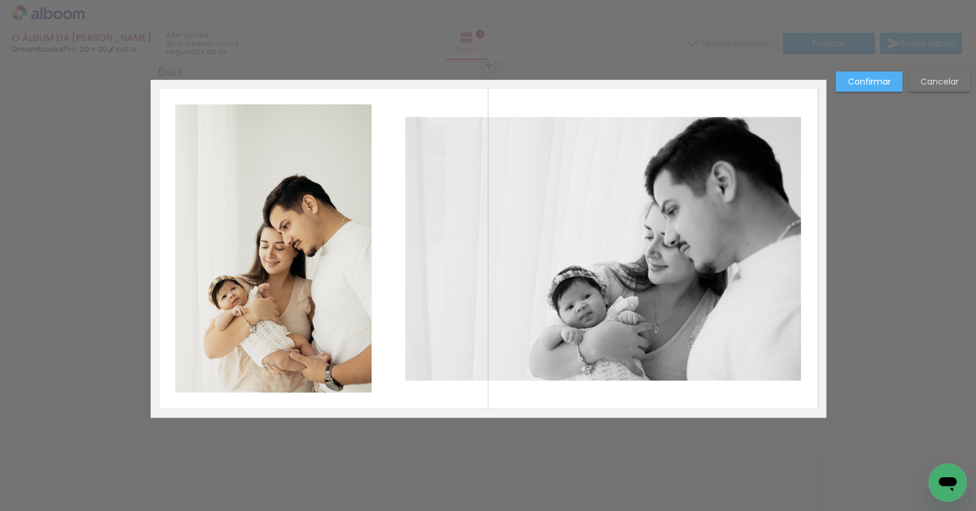
click at [360, 284] on quentale-photo at bounding box center [273, 248] width 197 height 288
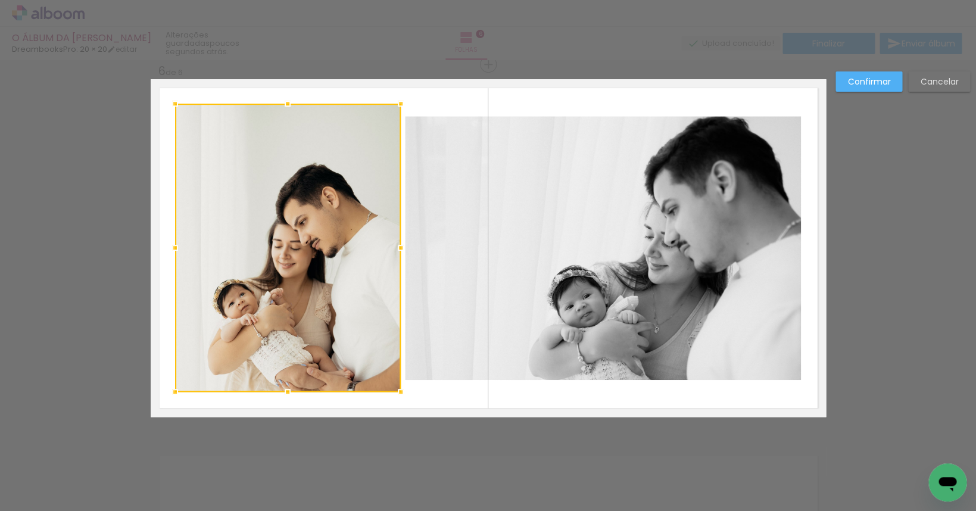
drag, startPoint x: 373, startPoint y: 245, endPoint x: 403, endPoint y: 250, distance: 29.6
click at [403, 250] on div at bounding box center [401, 248] width 24 height 24
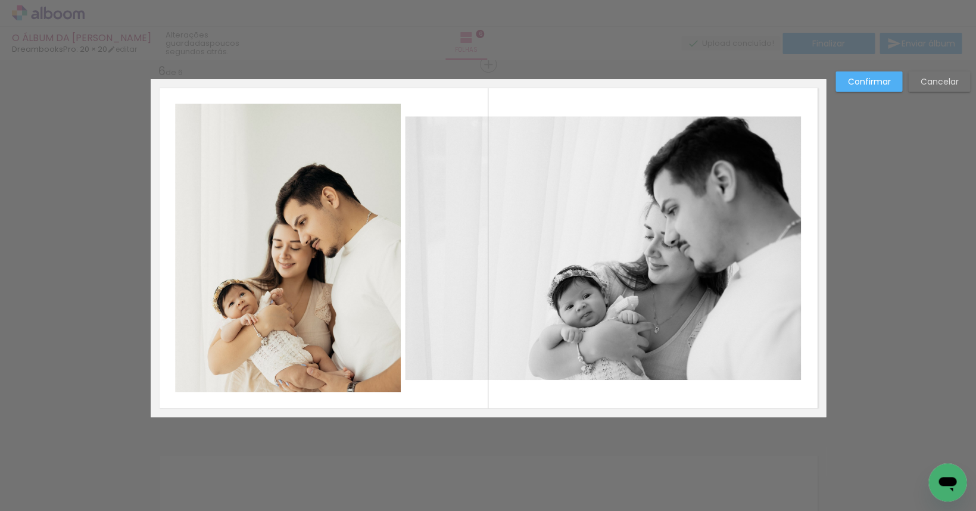
click at [0, 0] on slot "Confirmar" at bounding box center [0, 0] width 0 height 0
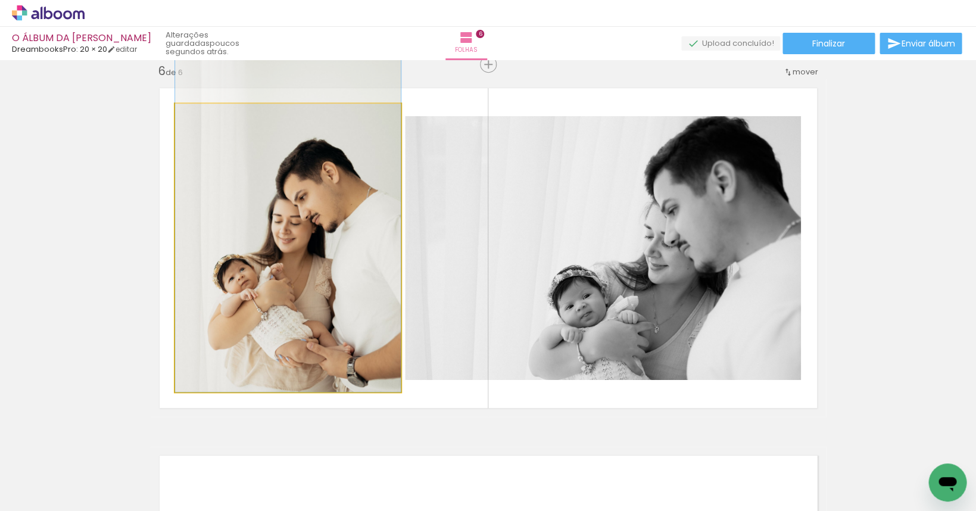
drag, startPoint x: 305, startPoint y: 294, endPoint x: 305, endPoint y: 258, distance: 35.1
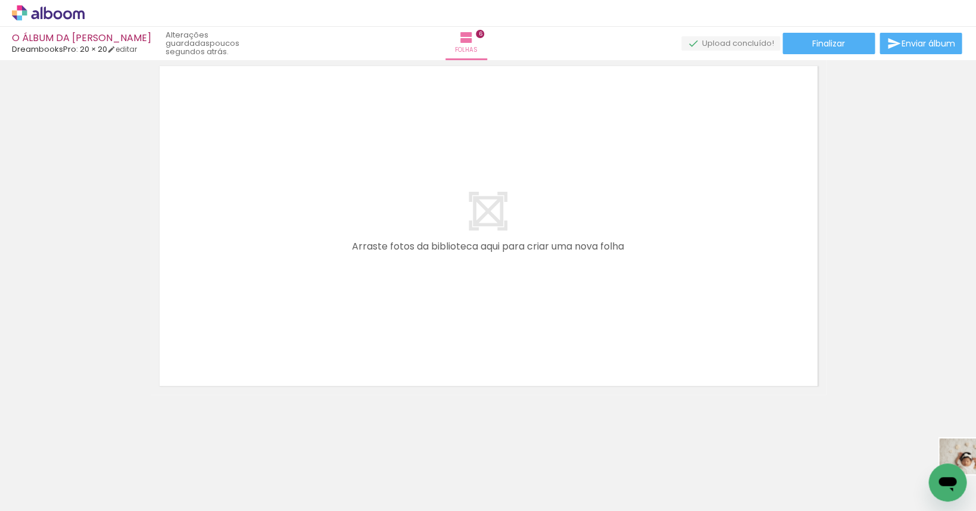
scroll to position [0, 718]
drag, startPoint x: 903, startPoint y: 473, endPoint x: 844, endPoint y: 478, distance: 59.7
click at [602, 478] on iron-image at bounding box center [867, 471] width 61 height 42
drag, startPoint x: 886, startPoint y: 467, endPoint x: 574, endPoint y: 496, distance: 313.3
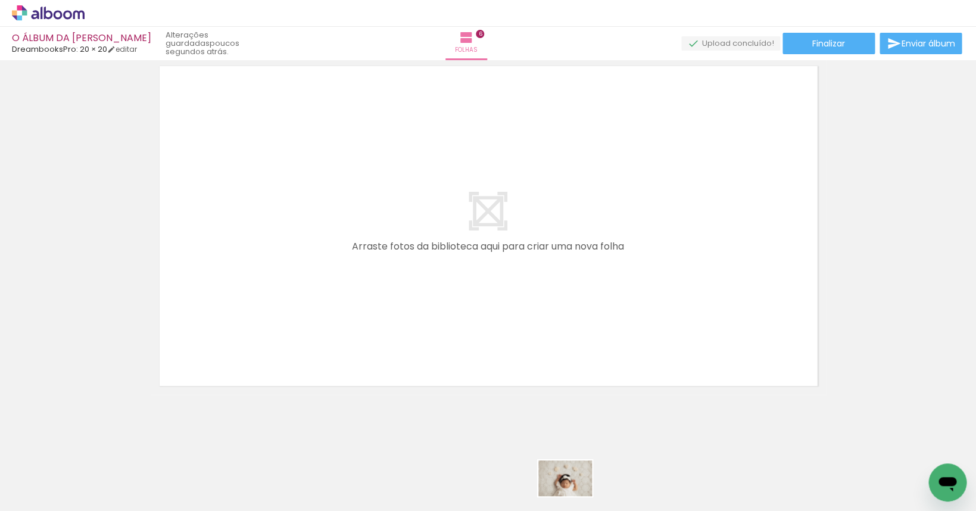
click at [574, 491] on div at bounding box center [562, 470] width 59 height 39
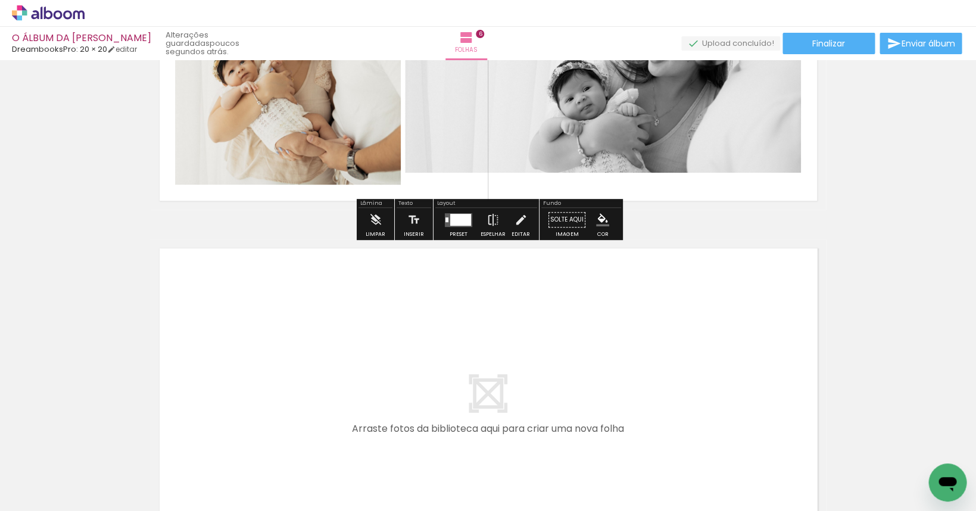
scroll to position [2243, 0]
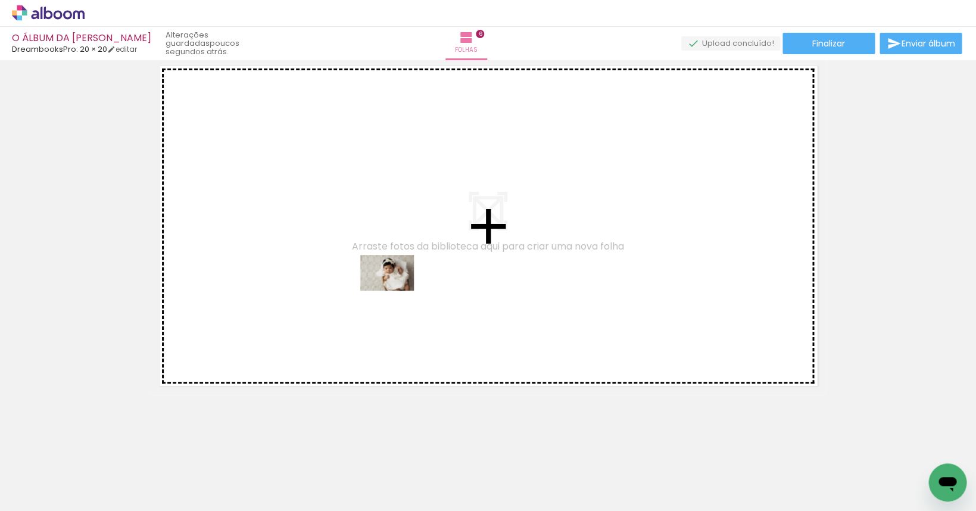
drag, startPoint x: 429, startPoint y: 479, endPoint x: 395, endPoint y: 284, distance: 198.1
click at [395, 284] on quentale-workspace at bounding box center [488, 255] width 976 height 511
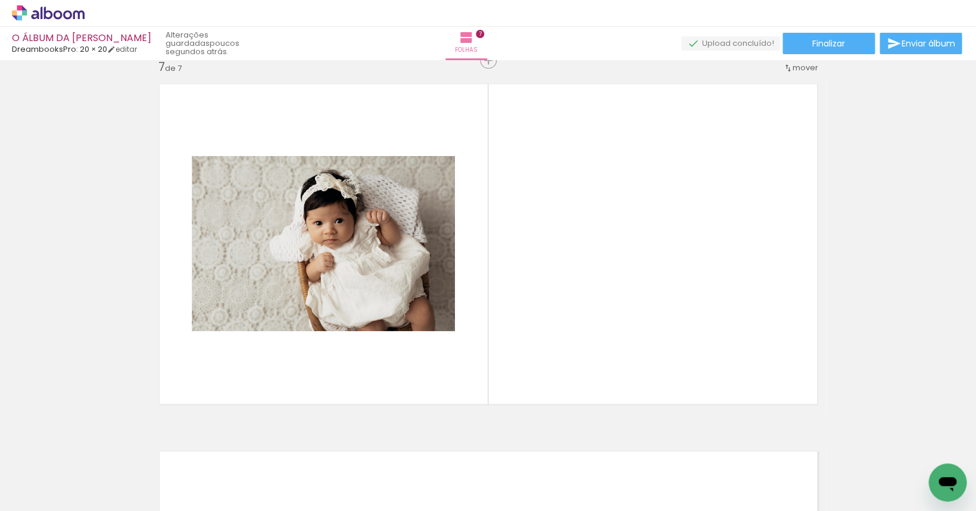
scroll to position [2220, 0]
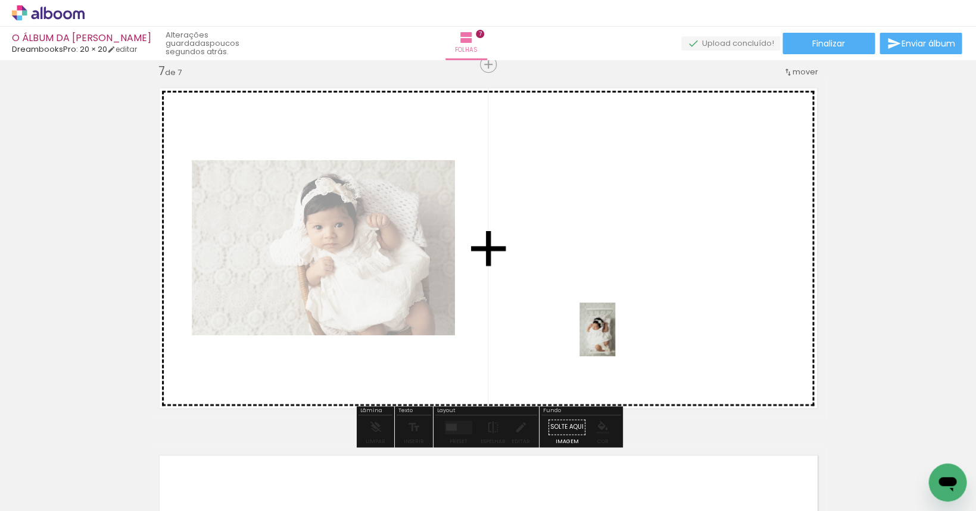
drag, startPoint x: 500, startPoint y: 486, endPoint x: 618, endPoint y: 307, distance: 214.2
click at [602, 307] on quentale-workspace at bounding box center [488, 255] width 976 height 511
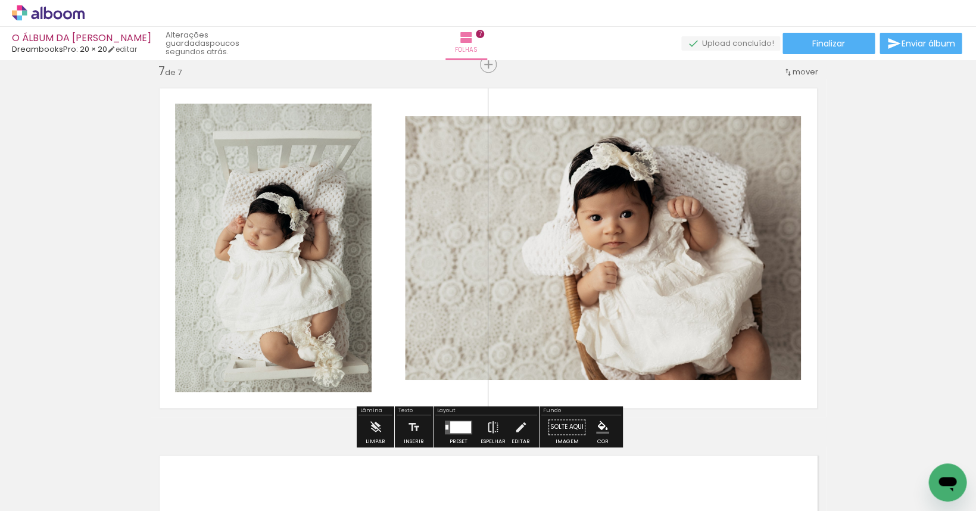
click at [458, 429] on div at bounding box center [460, 426] width 21 height 12
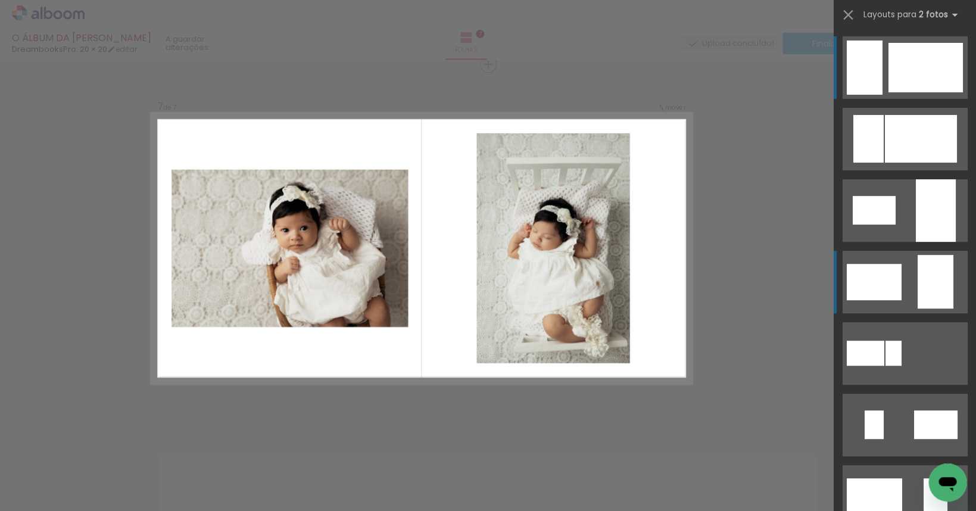
scroll to position [2219, 0]
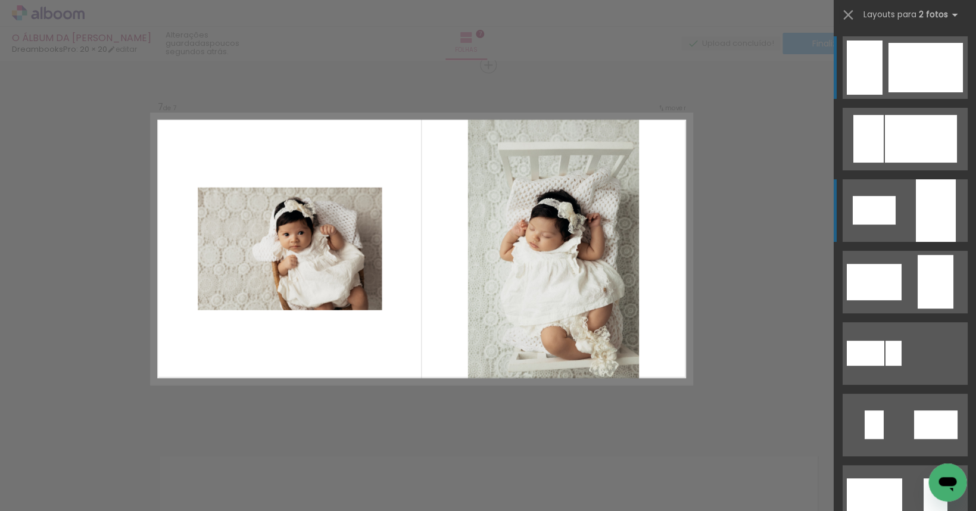
click at [602, 219] on div at bounding box center [935, 210] width 40 height 63
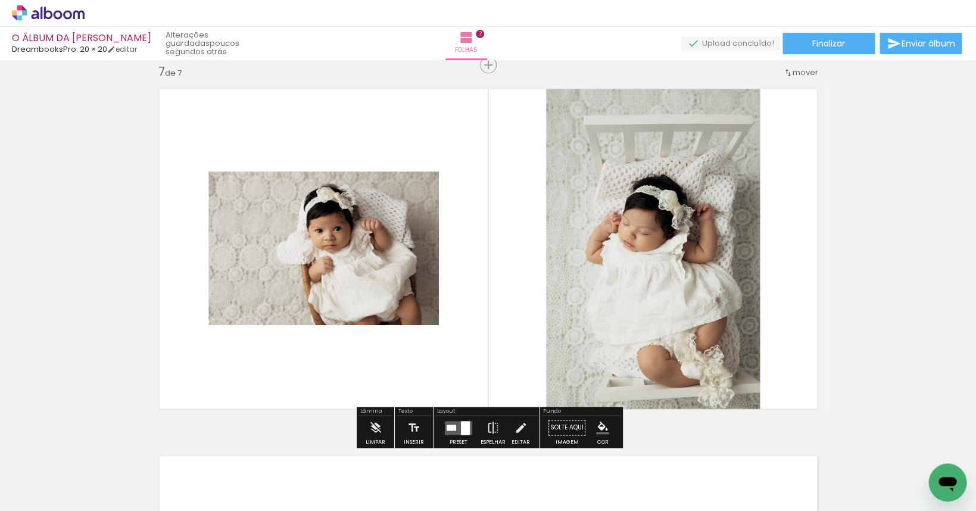
scroll to position [2226, 0]
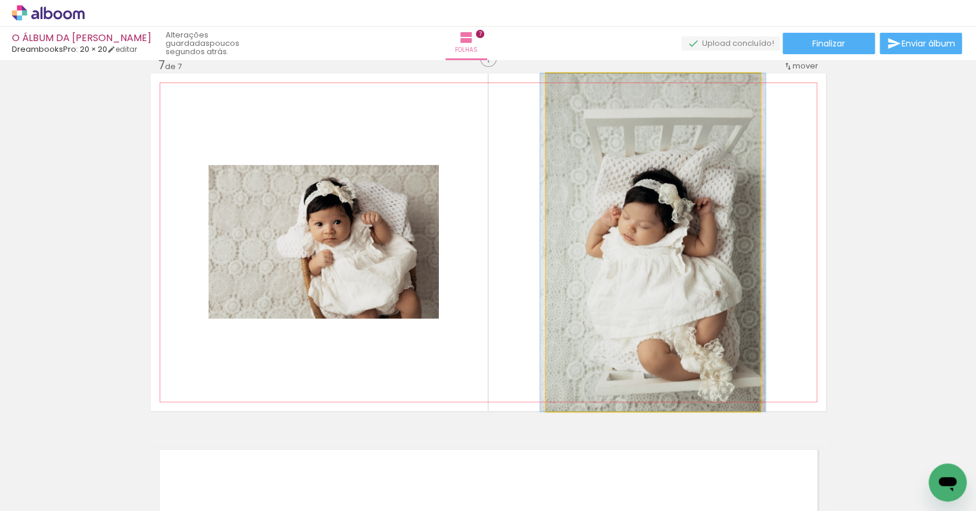
click at [602, 321] on quentale-photo at bounding box center [653, 242] width 214 height 338
drag, startPoint x: 700, startPoint y: 325, endPoint x: 700, endPoint y: 310, distance: 14.3
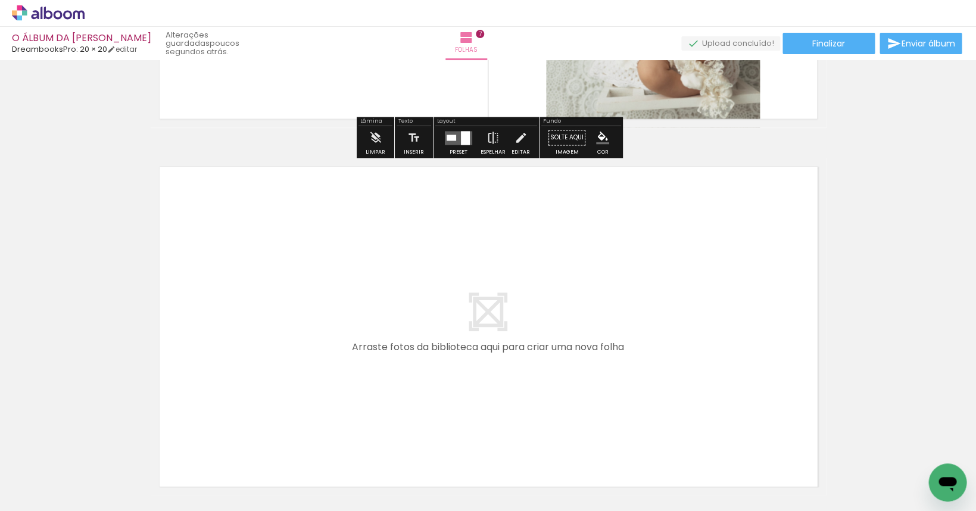
scroll to position [2610, 0]
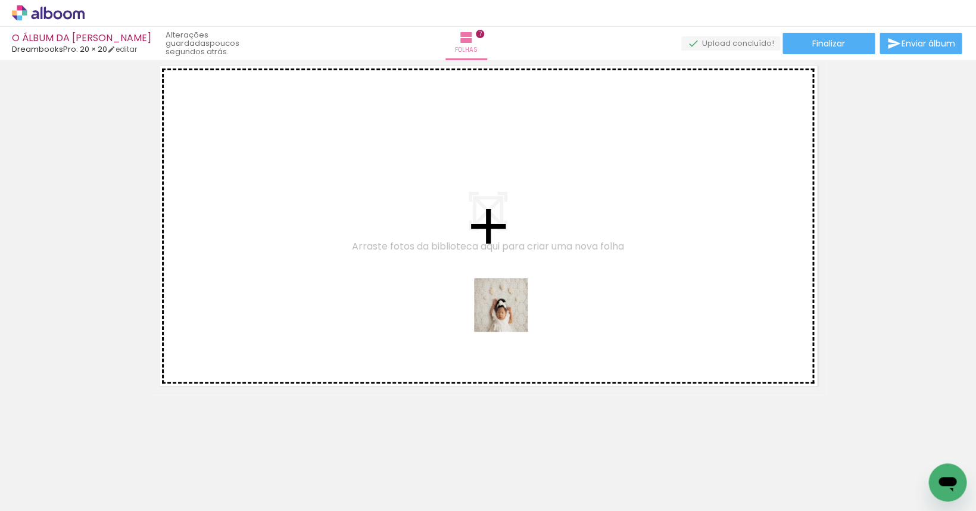
drag, startPoint x: 555, startPoint y: 474, endPoint x: 505, endPoint y: 300, distance: 180.9
click at [505, 300] on quentale-workspace at bounding box center [488, 255] width 976 height 511
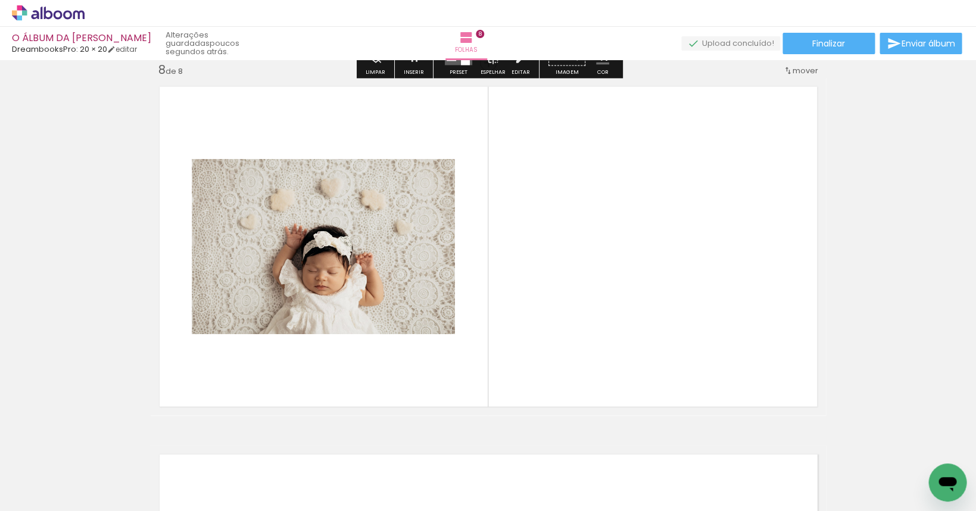
scroll to position [2587, 0]
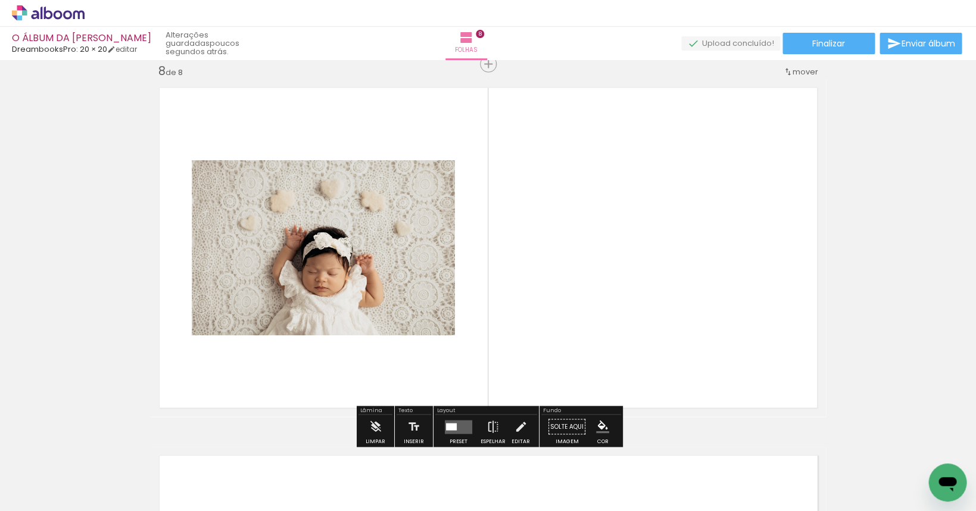
click at [457, 425] on quentale-layouter at bounding box center [458, 427] width 27 height 14
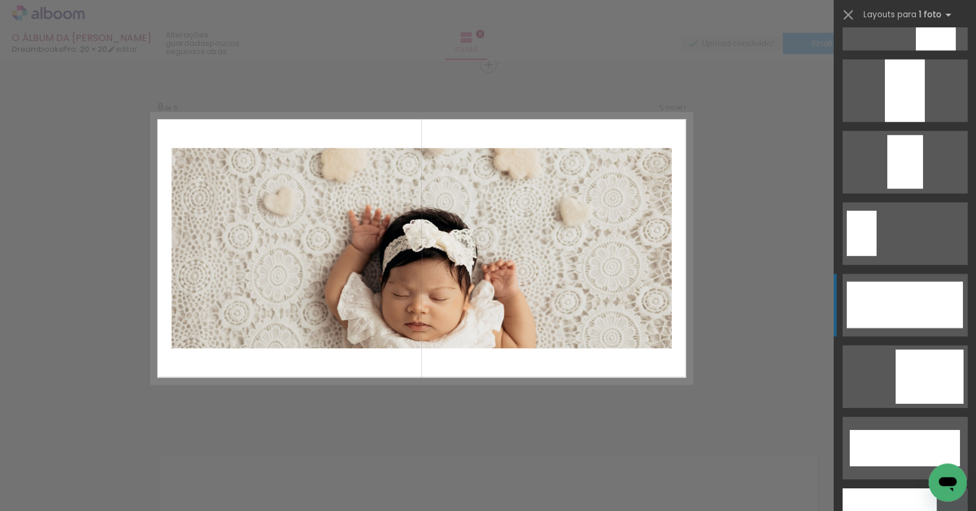
scroll to position [3053, 0]
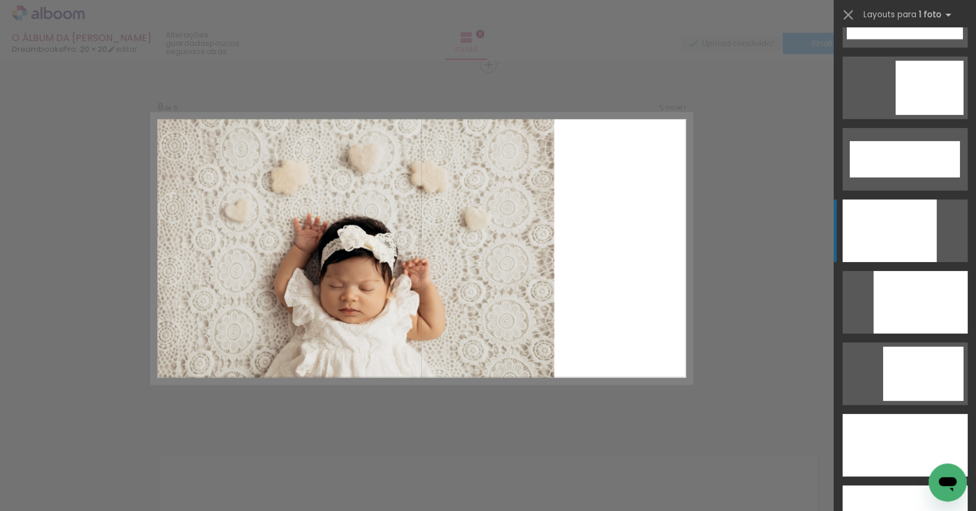
click at [602, 245] on div at bounding box center [889, 230] width 94 height 63
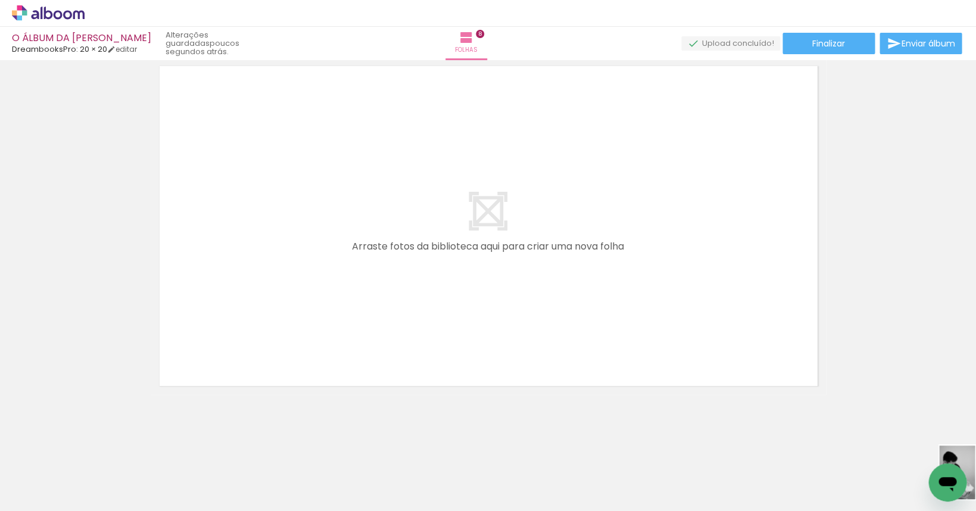
scroll to position [0, 1052]
drag, startPoint x: 905, startPoint y: 483, endPoint x: 879, endPoint y: 484, distance: 25.6
click at [602, 484] on div at bounding box center [868, 470] width 39 height 59
drag, startPoint x: 950, startPoint y: 453, endPoint x: 781, endPoint y: 482, distance: 171.7
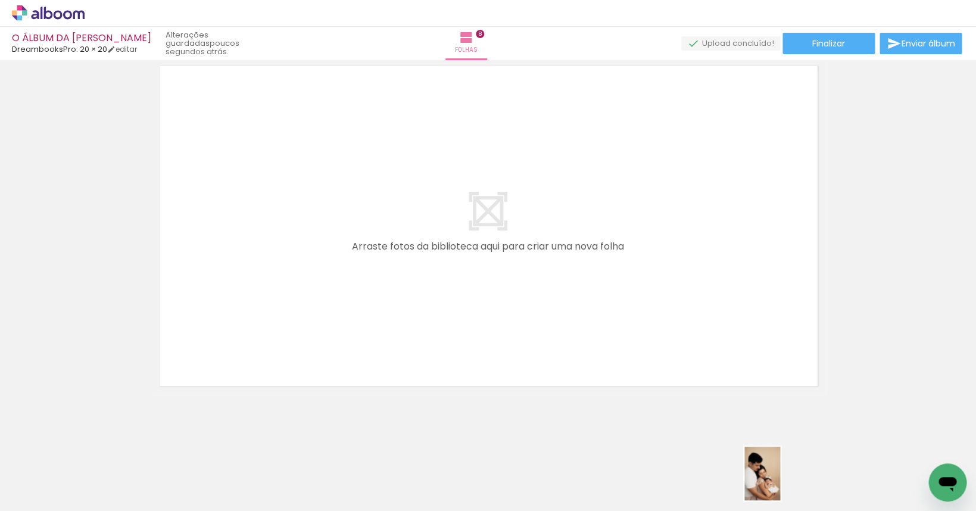
click at [0, 0] on slot at bounding box center [0, 0] width 0 height 0
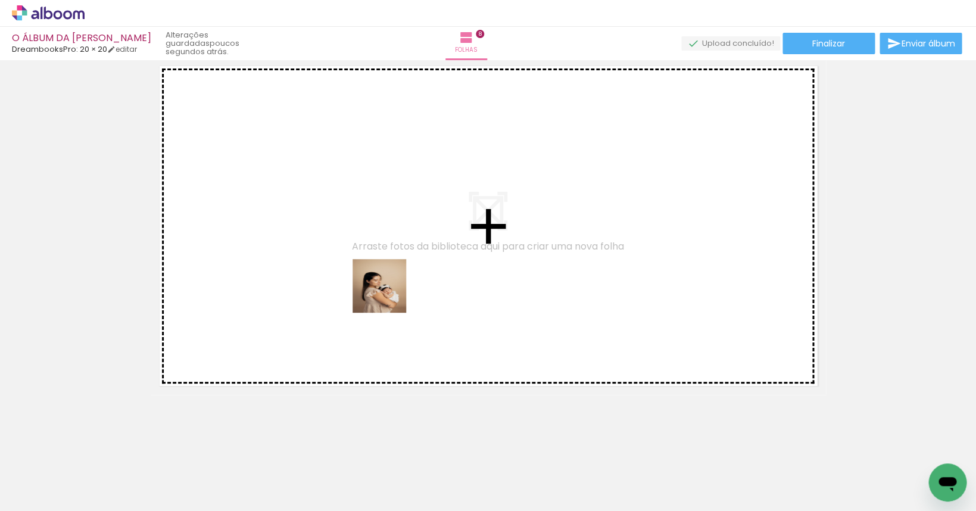
drag, startPoint x: 422, startPoint y: 485, endPoint x: 388, endPoint y: 293, distance: 194.7
click at [388, 293] on quentale-workspace at bounding box center [488, 255] width 976 height 511
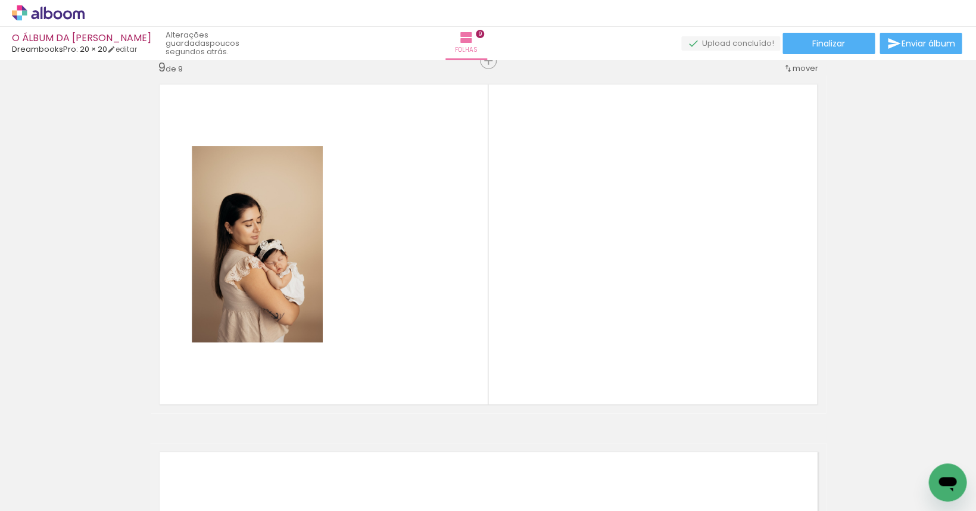
scroll to position [2955, 0]
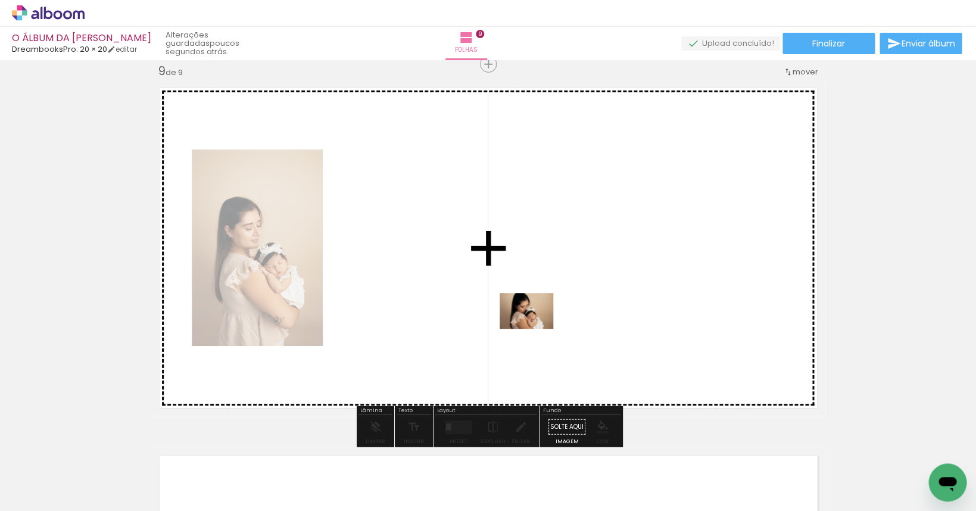
drag, startPoint x: 553, startPoint y: 477, endPoint x: 535, endPoint y: 328, distance: 150.5
click at [535, 328] on quentale-workspace at bounding box center [488, 255] width 976 height 511
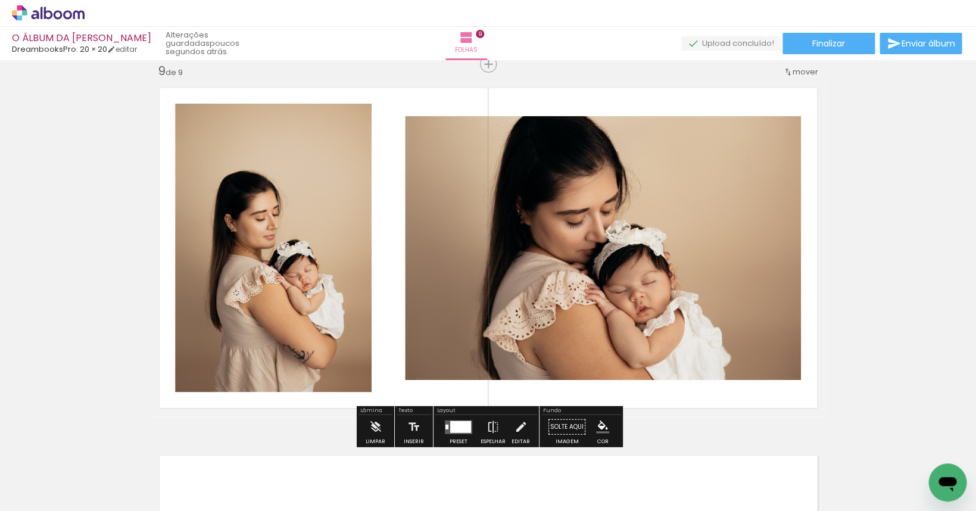
click at [466, 424] on div at bounding box center [460, 426] width 21 height 12
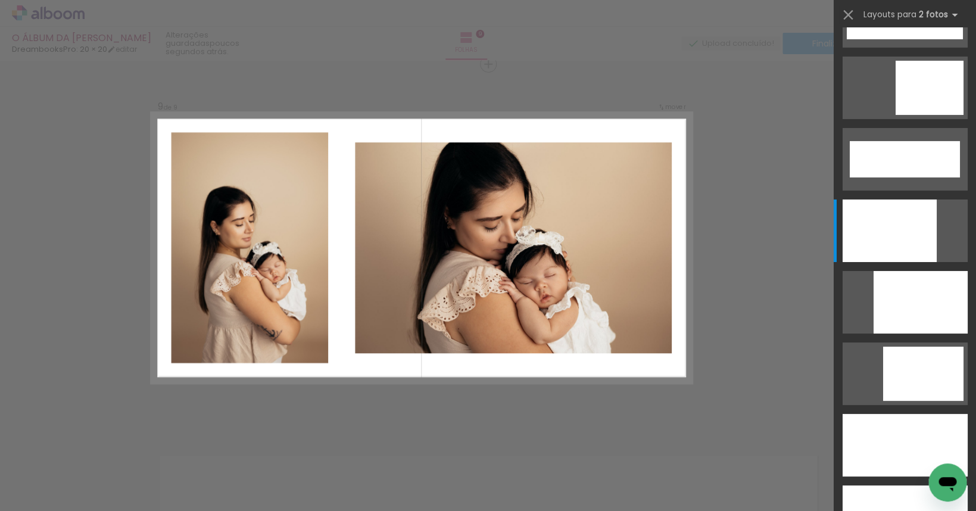
scroll to position [0, 0]
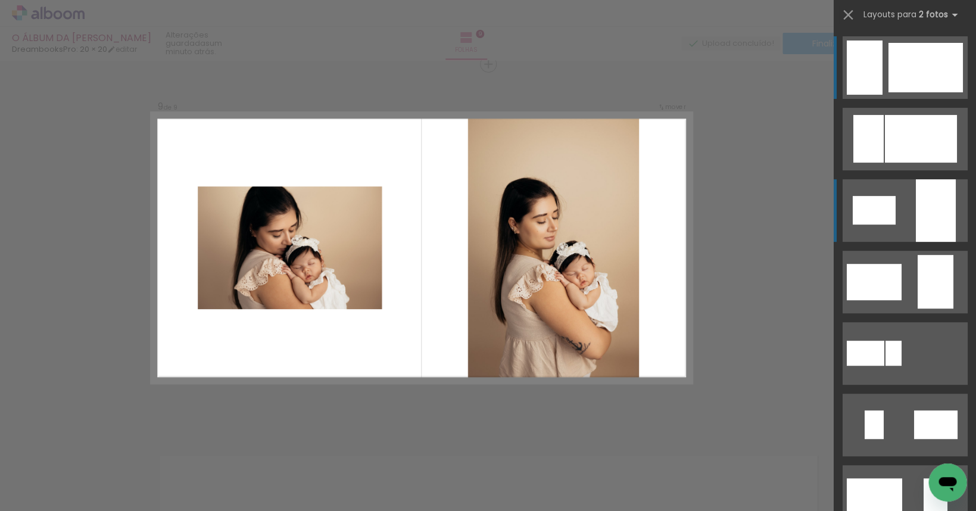
click at [602, 218] on quentale-layouter at bounding box center [904, 210] width 125 height 63
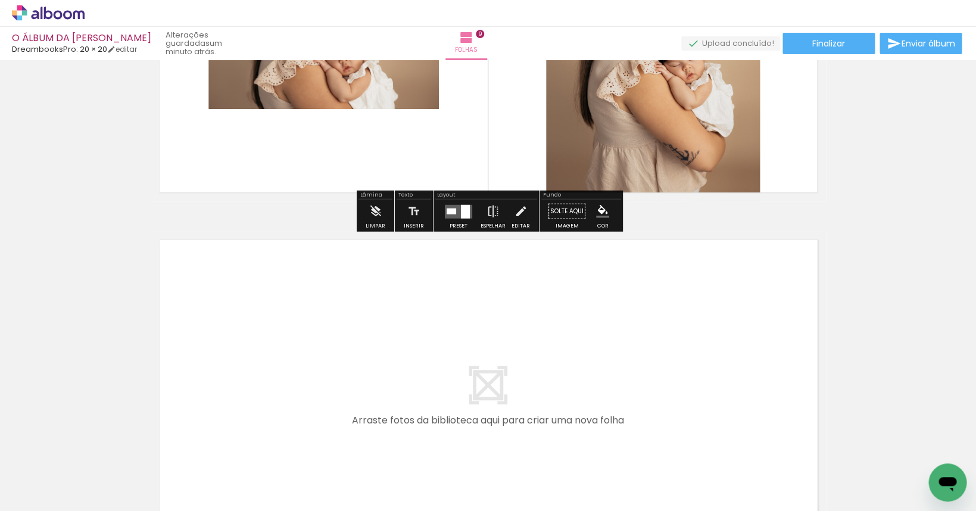
scroll to position [3344, 0]
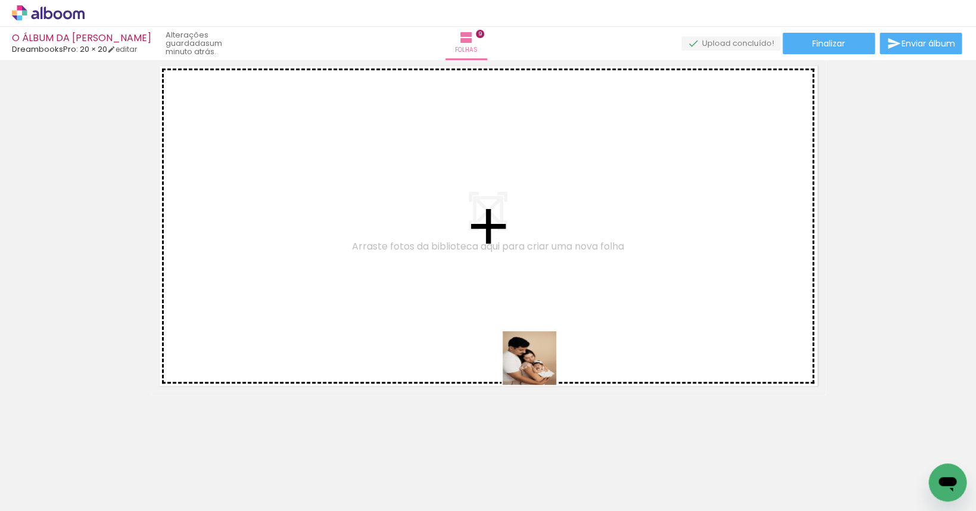
drag, startPoint x: 699, startPoint y: 482, endPoint x: 476, endPoint y: 303, distance: 286.7
click at [476, 303] on quentale-workspace at bounding box center [488, 255] width 976 height 511
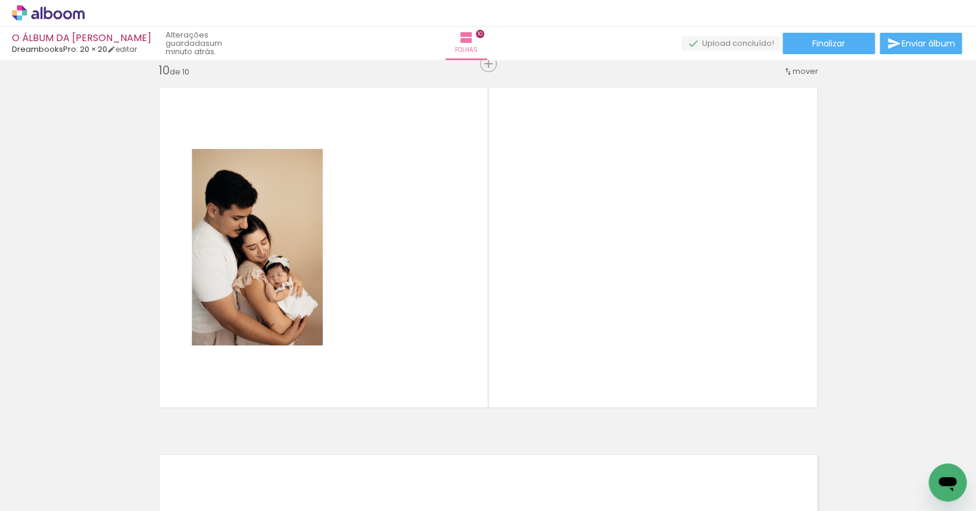
scroll to position [3322, 0]
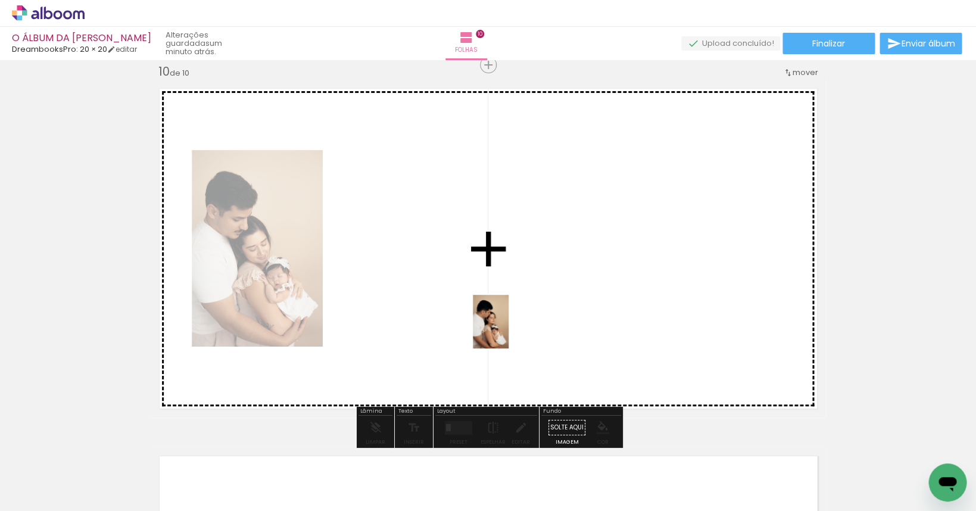
drag, startPoint x: 829, startPoint y: 469, endPoint x: 509, endPoint y: 330, distance: 348.9
click at [509, 330] on quentale-workspace at bounding box center [488, 255] width 976 height 511
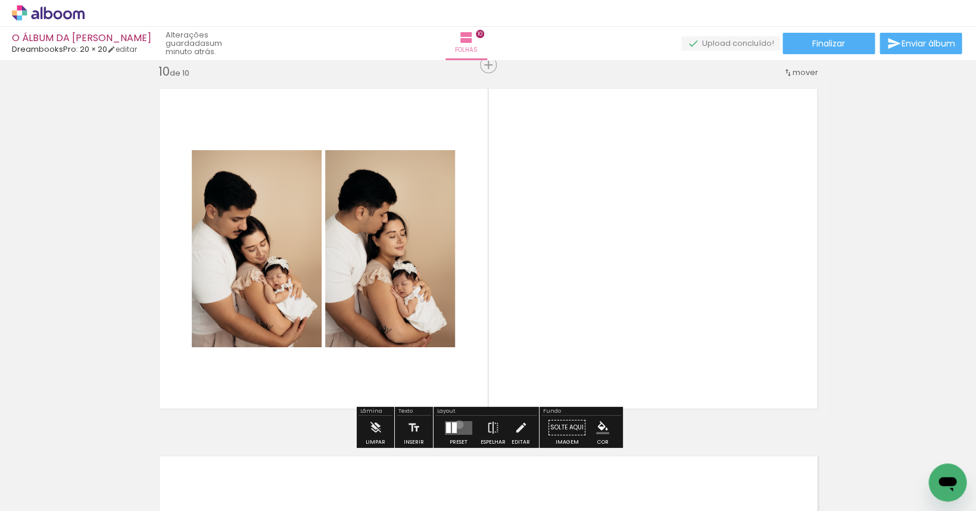
click at [456, 425] on quentale-layouter at bounding box center [458, 427] width 27 height 14
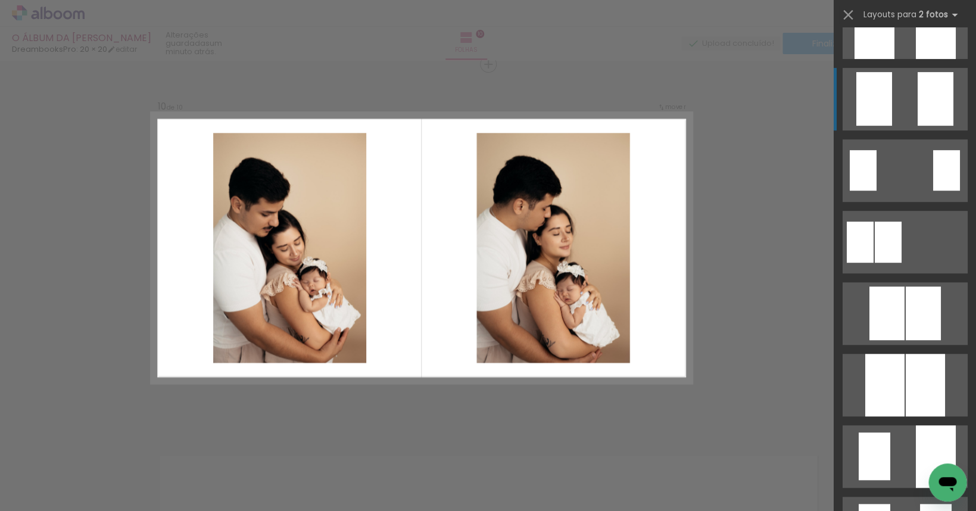
scroll to position [155, 0]
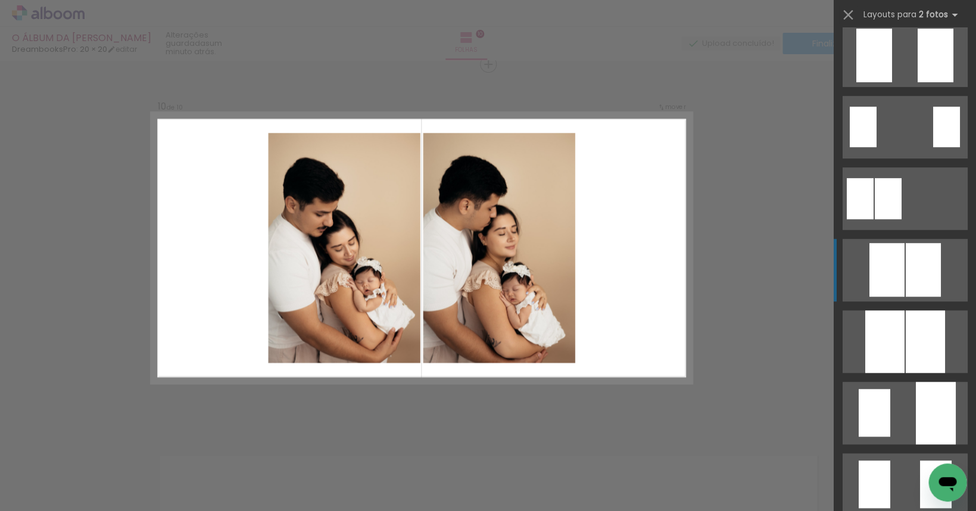
click at [602, 291] on div at bounding box center [922, 270] width 35 height 54
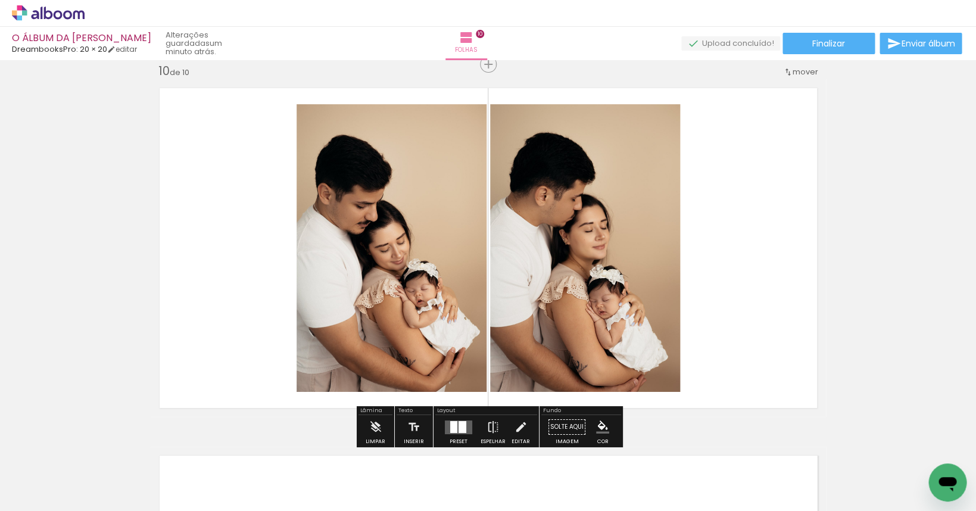
click at [453, 425] on div at bounding box center [453, 426] width 7 height 12
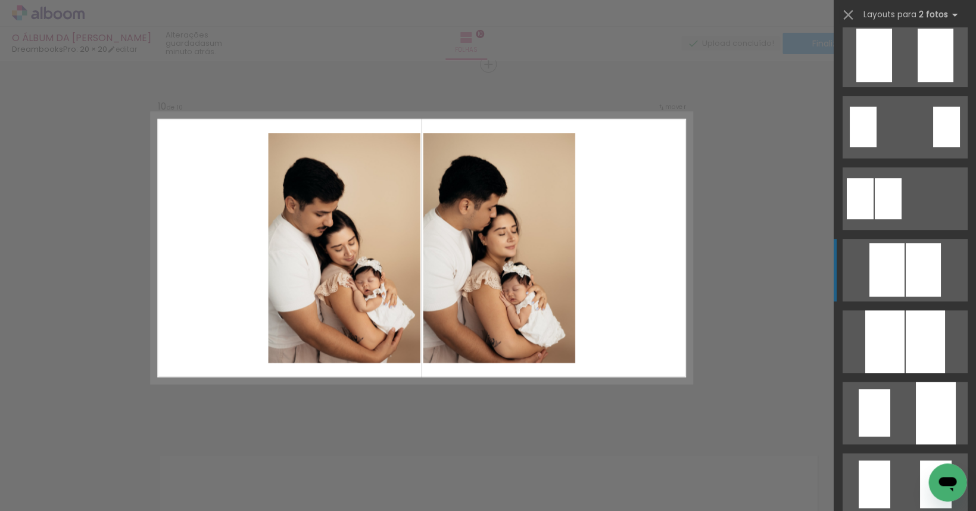
scroll to position [357, 0]
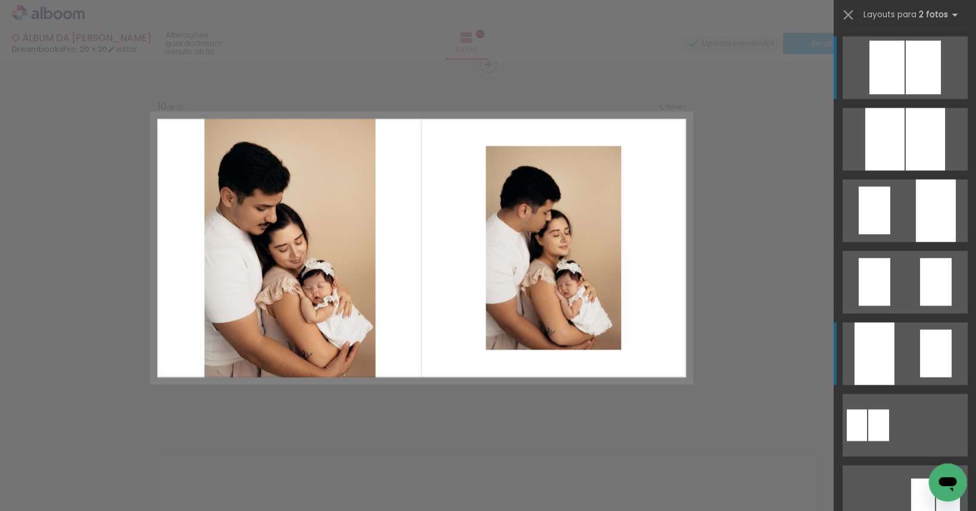
click at [602, 348] on div at bounding box center [935, 353] width 32 height 48
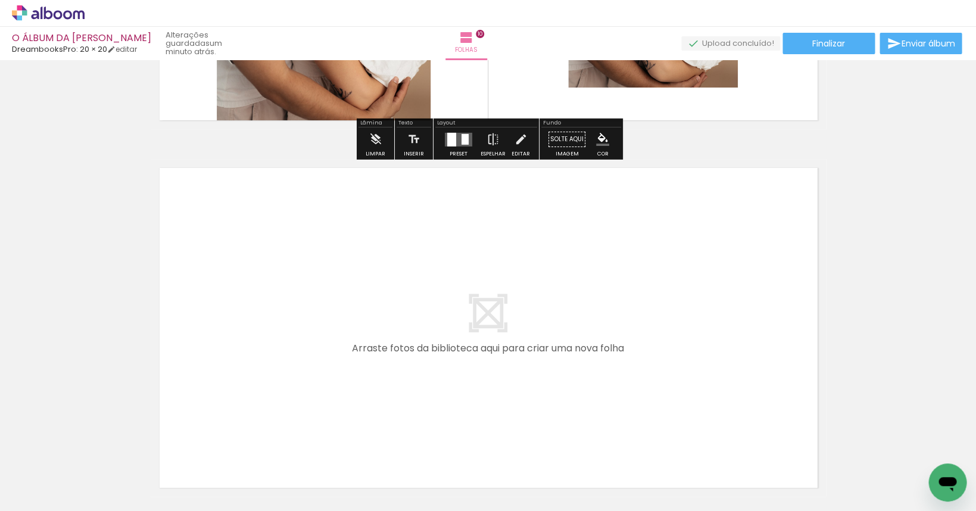
scroll to position [3712, 0]
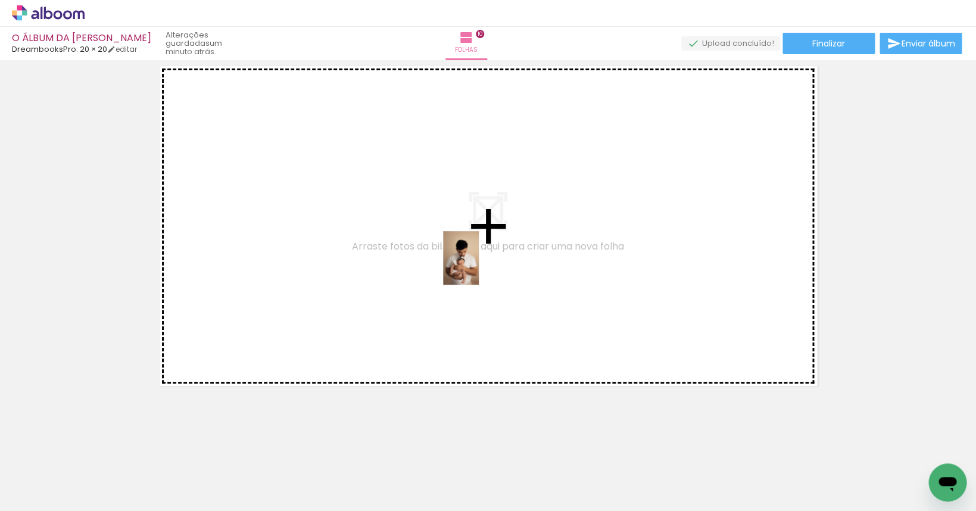
drag, startPoint x: 953, startPoint y: 454, endPoint x: 479, endPoint y: 267, distance: 510.1
click at [479, 267] on quentale-workspace at bounding box center [488, 255] width 976 height 511
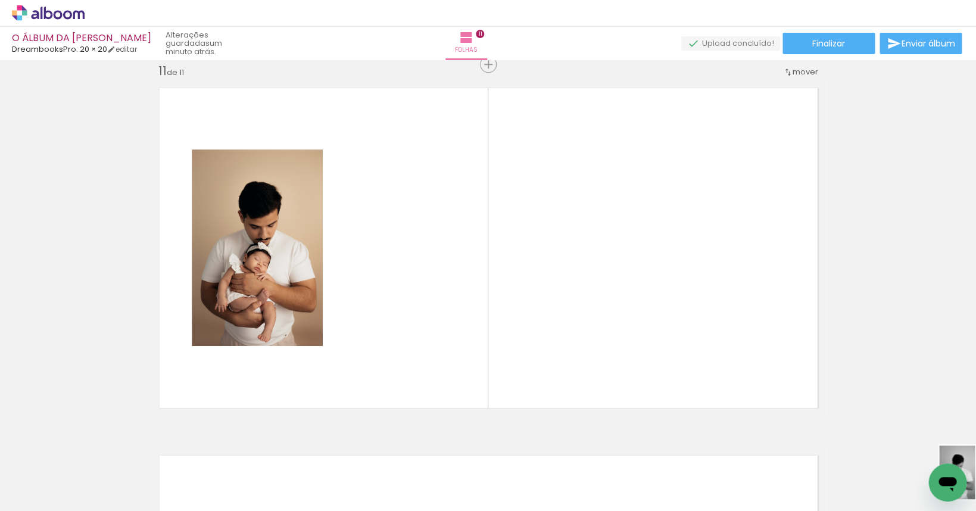
scroll to position [0, 1613]
drag, startPoint x: 889, startPoint y: 463, endPoint x: 607, endPoint y: 492, distance: 283.2
click at [595, 491] on iron-image at bounding box center [574, 470] width 42 height 61
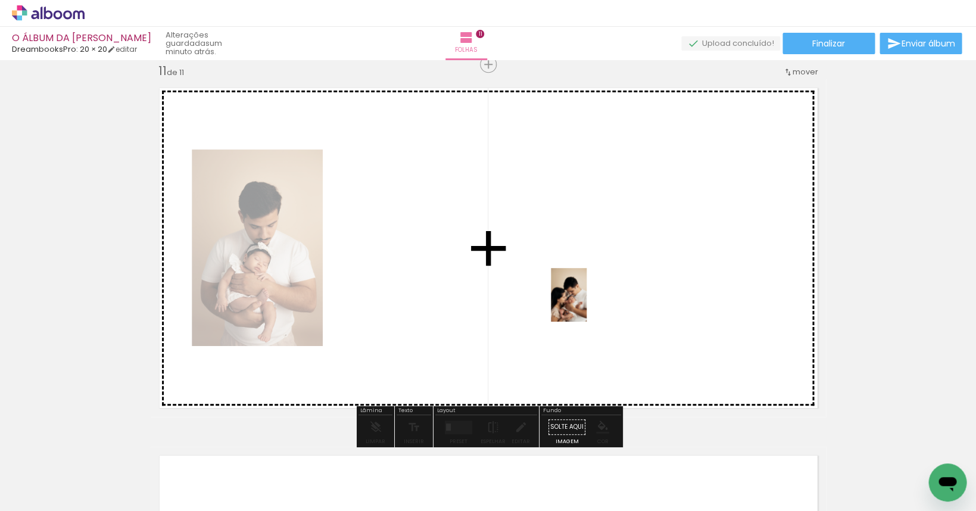
drag, startPoint x: 769, startPoint y: 480, endPoint x: 587, endPoint y: 304, distance: 254.0
click at [587, 304] on quentale-workspace at bounding box center [488, 255] width 976 height 511
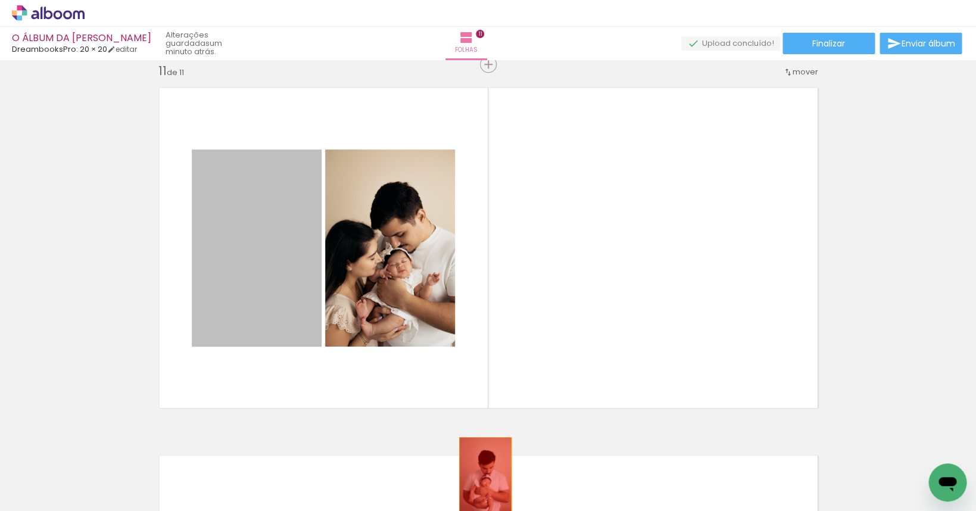
drag, startPoint x: 288, startPoint y: 257, endPoint x: 580, endPoint y: 488, distance: 372.3
click at [486, 477] on quentale-workspace at bounding box center [488, 255] width 976 height 511
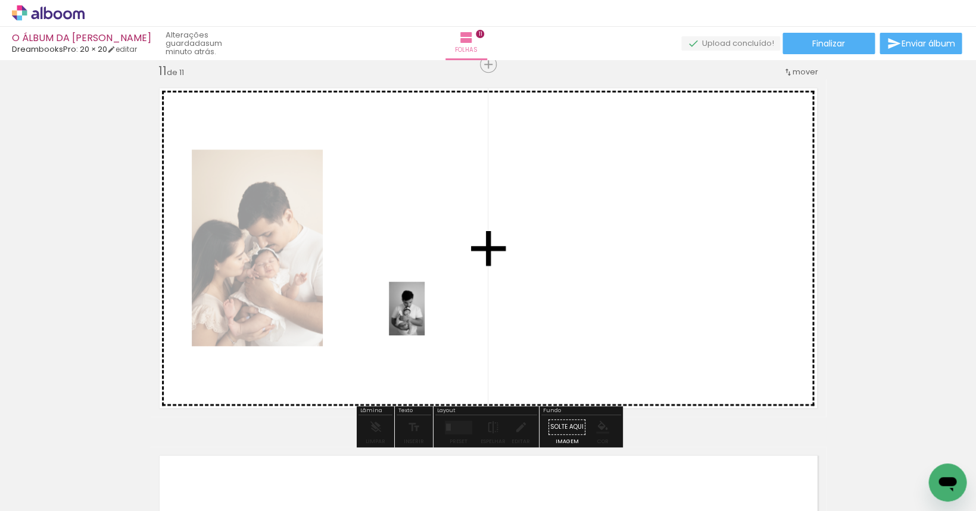
drag, startPoint x: 585, startPoint y: 487, endPoint x: 424, endPoint y: 316, distance: 234.6
click at [424, 316] on quentale-workspace at bounding box center [488, 255] width 976 height 511
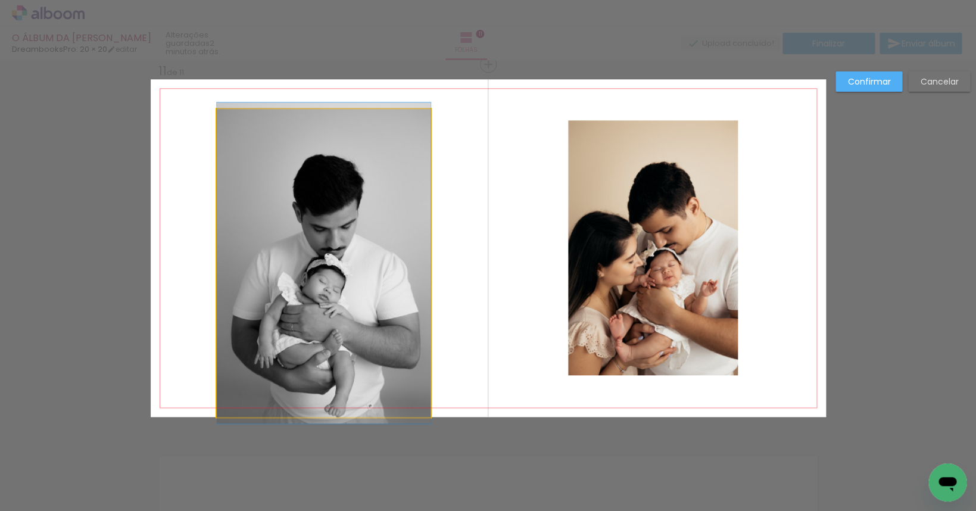
click at [322, 233] on quentale-photo at bounding box center [324, 263] width 214 height 308
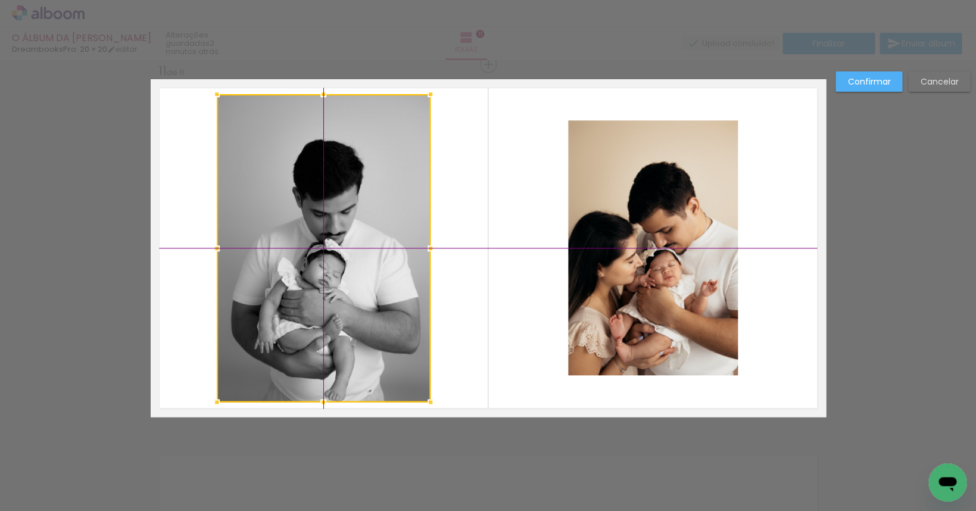
drag, startPoint x: 327, startPoint y: 267, endPoint x: 326, endPoint y: 250, distance: 17.3
click at [326, 250] on div at bounding box center [324, 248] width 214 height 308
click at [0, 0] on slot "Confirmar" at bounding box center [0, 0] width 0 height 0
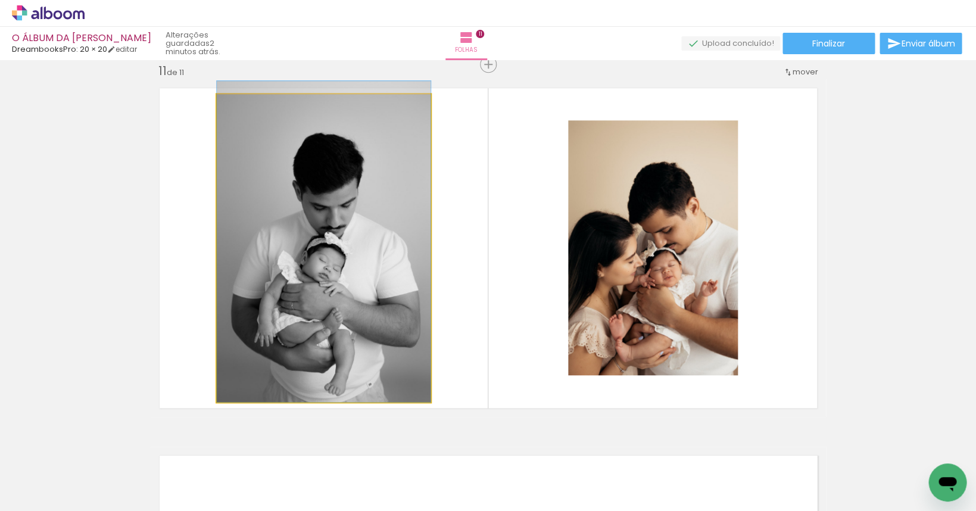
drag, startPoint x: 392, startPoint y: 241, endPoint x: 392, endPoint y: 234, distance: 6.6
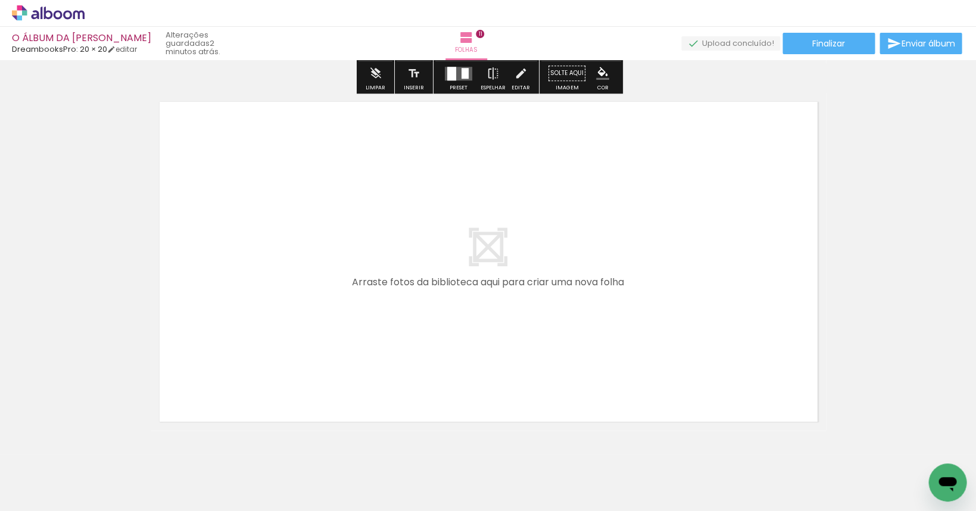
scroll to position [4080, 0]
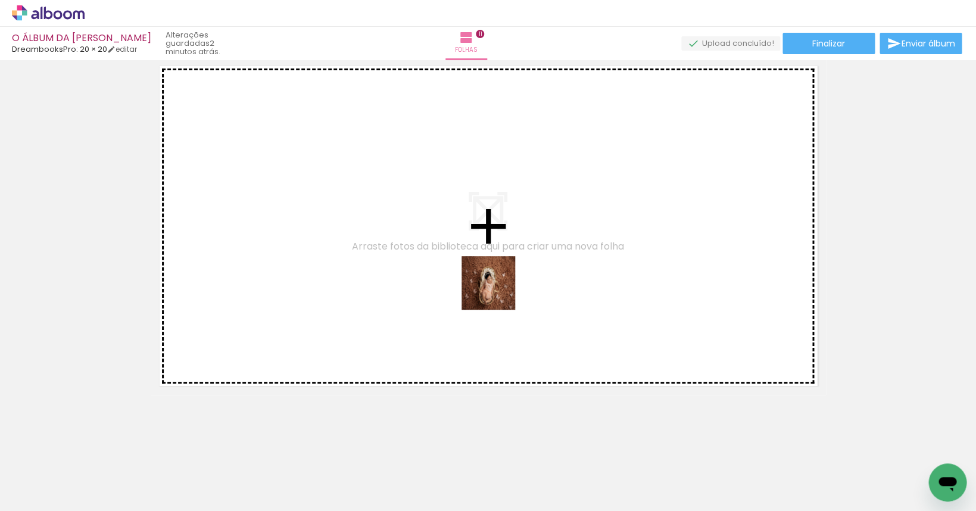
drag, startPoint x: 848, startPoint y: 479, endPoint x: 437, endPoint y: 261, distance: 465.4
click at [437, 261] on quentale-workspace at bounding box center [488, 255] width 976 height 511
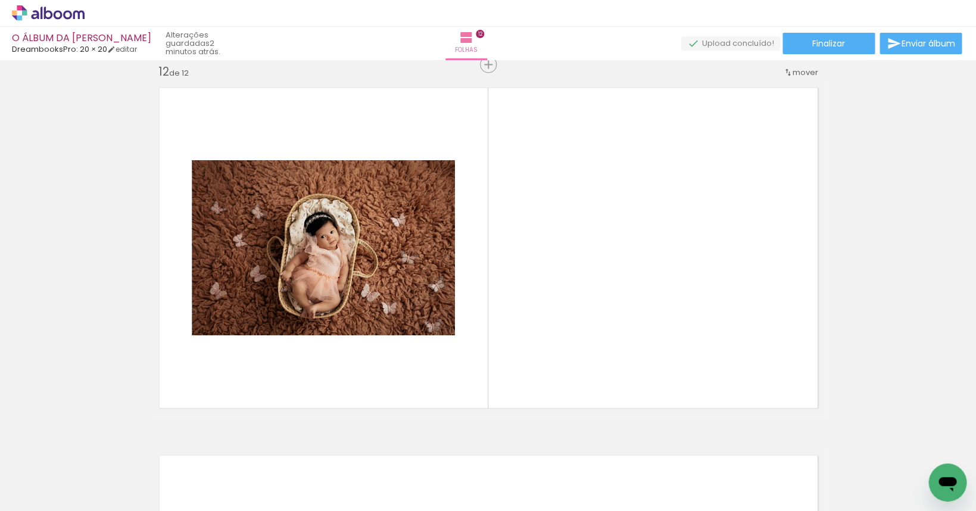
scroll to position [4057, 0]
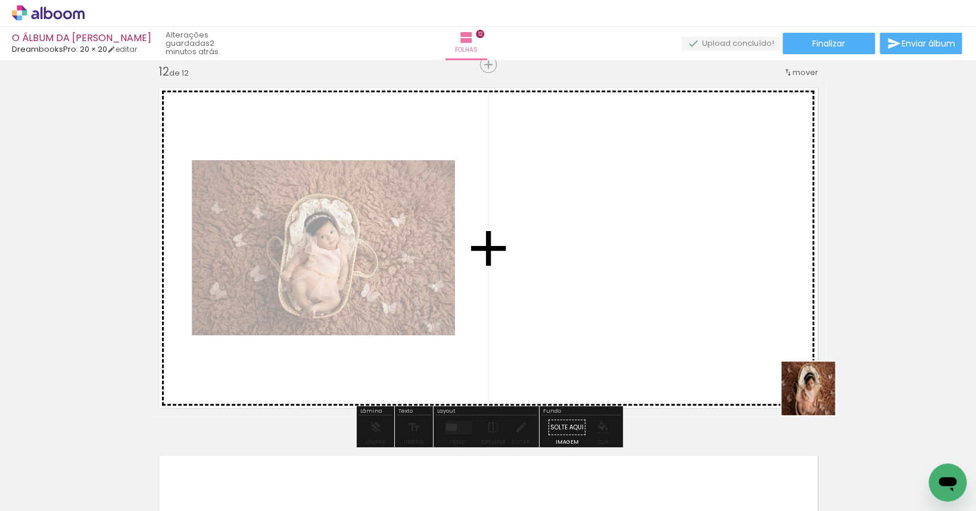
drag, startPoint x: 911, startPoint y: 462, endPoint x: 781, endPoint y: 376, distance: 155.6
click at [656, 298] on quentale-workspace at bounding box center [488, 255] width 976 height 511
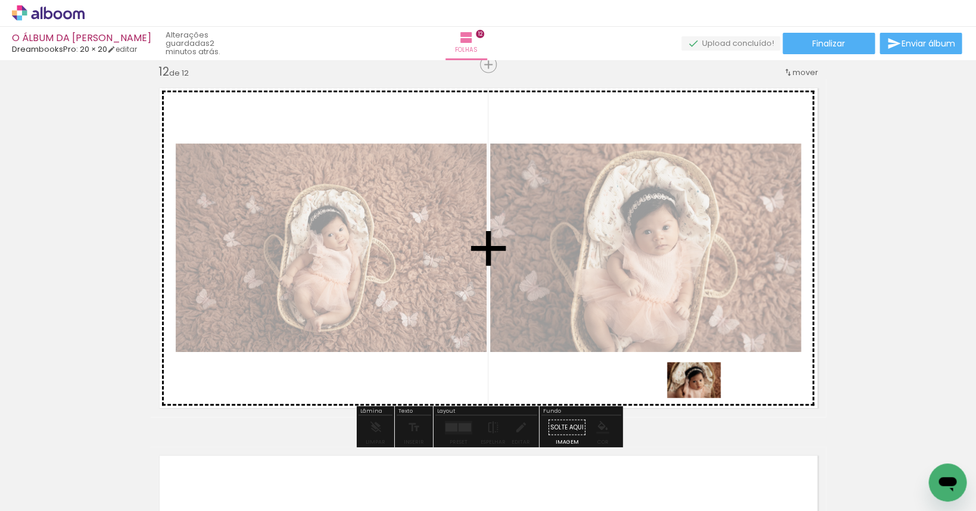
drag, startPoint x: 960, startPoint y: 460, endPoint x: 703, endPoint y: 398, distance: 264.6
click at [703, 398] on quentale-workspace at bounding box center [488, 255] width 976 height 511
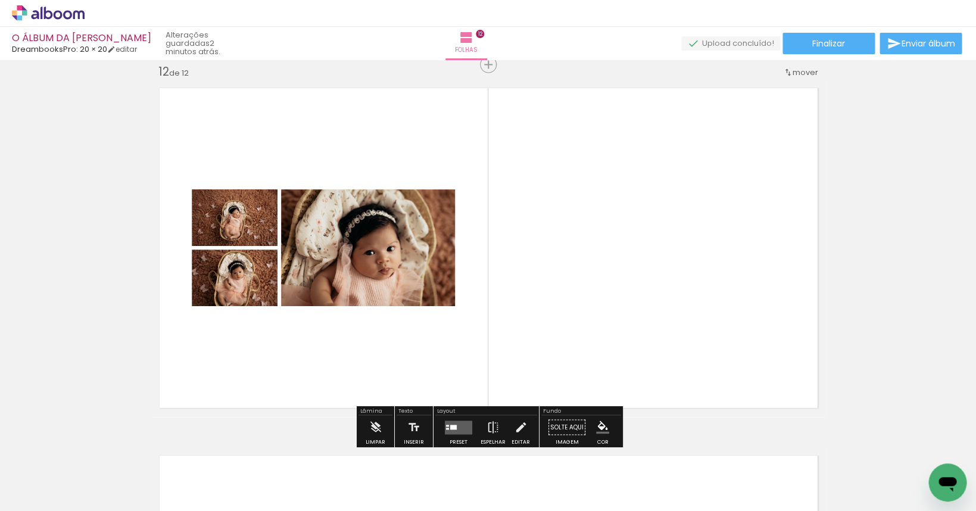
click at [453, 422] on quentale-layouter at bounding box center [458, 427] width 27 height 14
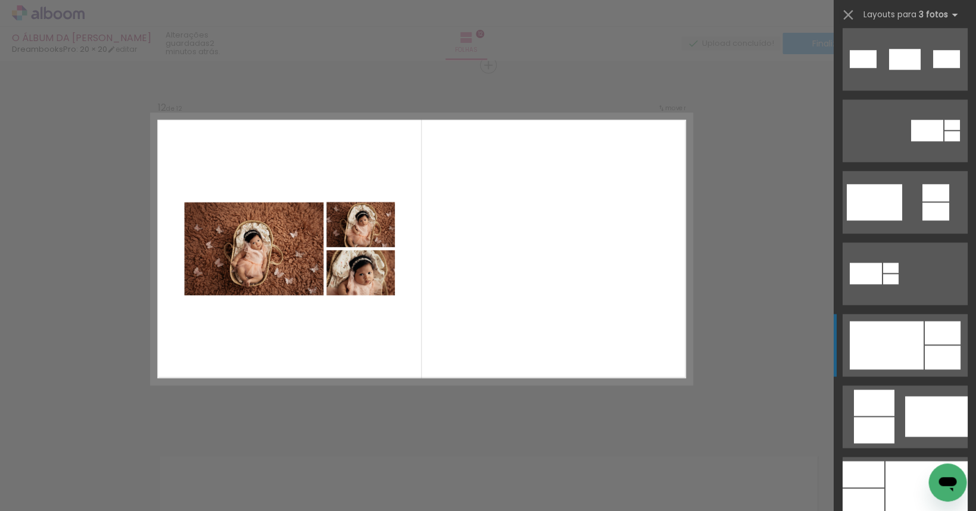
scroll to position [436, 0]
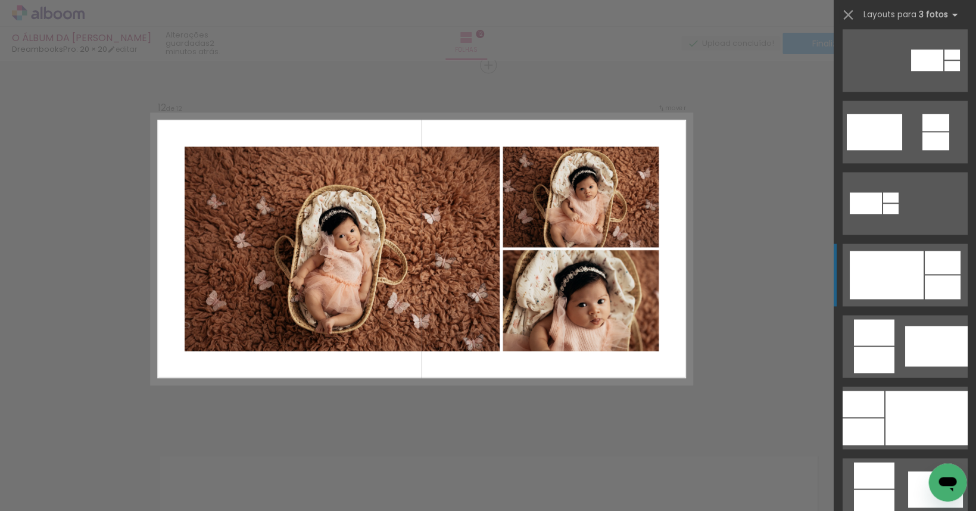
click at [923, 269] on quentale-layouter at bounding box center [904, 275] width 125 height 63
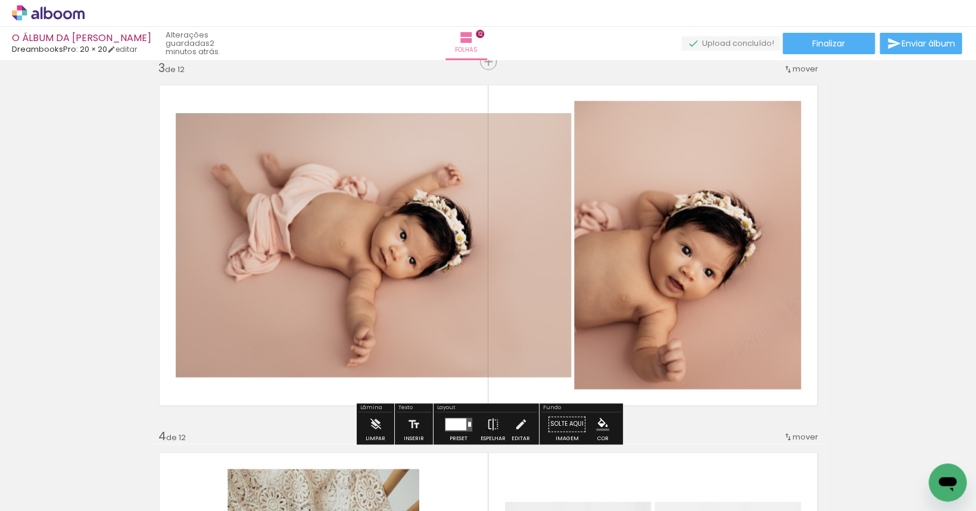
scroll to position [462, 0]
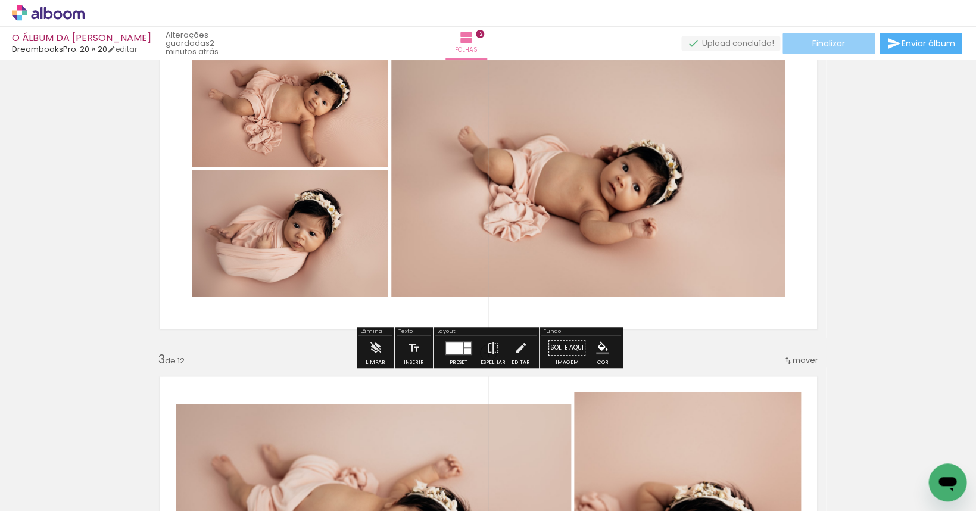
click at [853, 45] on paper-button "Finalizar" at bounding box center [828, 43] width 92 height 21
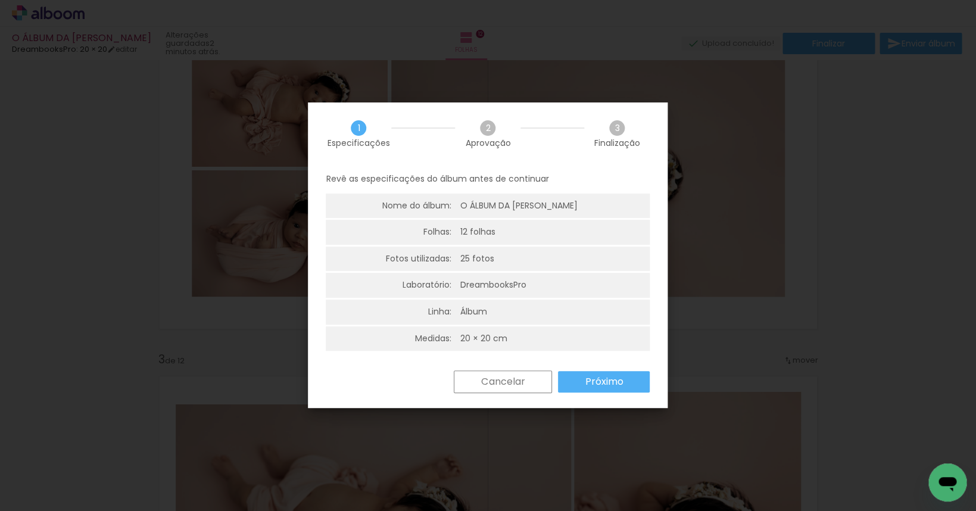
click at [0, 0] on slot "Próximo" at bounding box center [0, 0] width 0 height 0
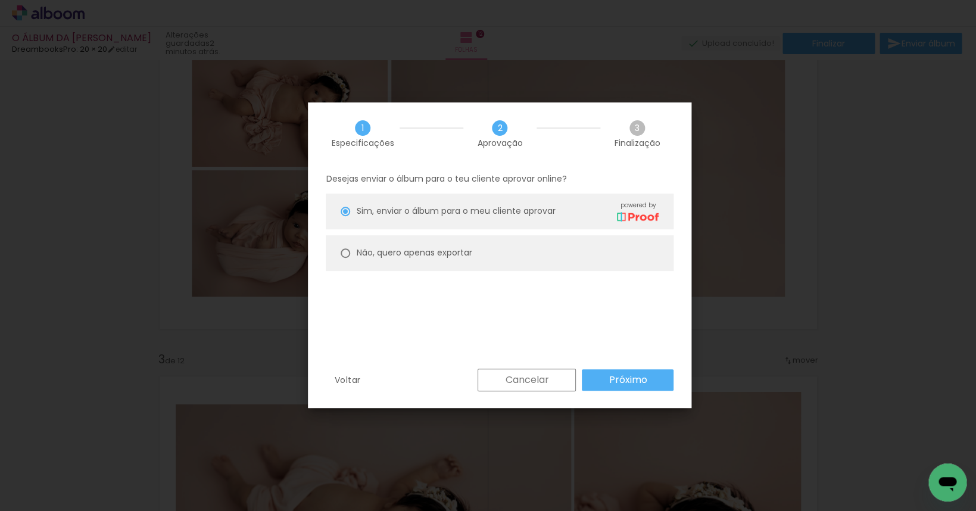
click at [0, 0] on slot "Próximo" at bounding box center [0, 0] width 0 height 0
